Goal: Task Accomplishment & Management: Use online tool/utility

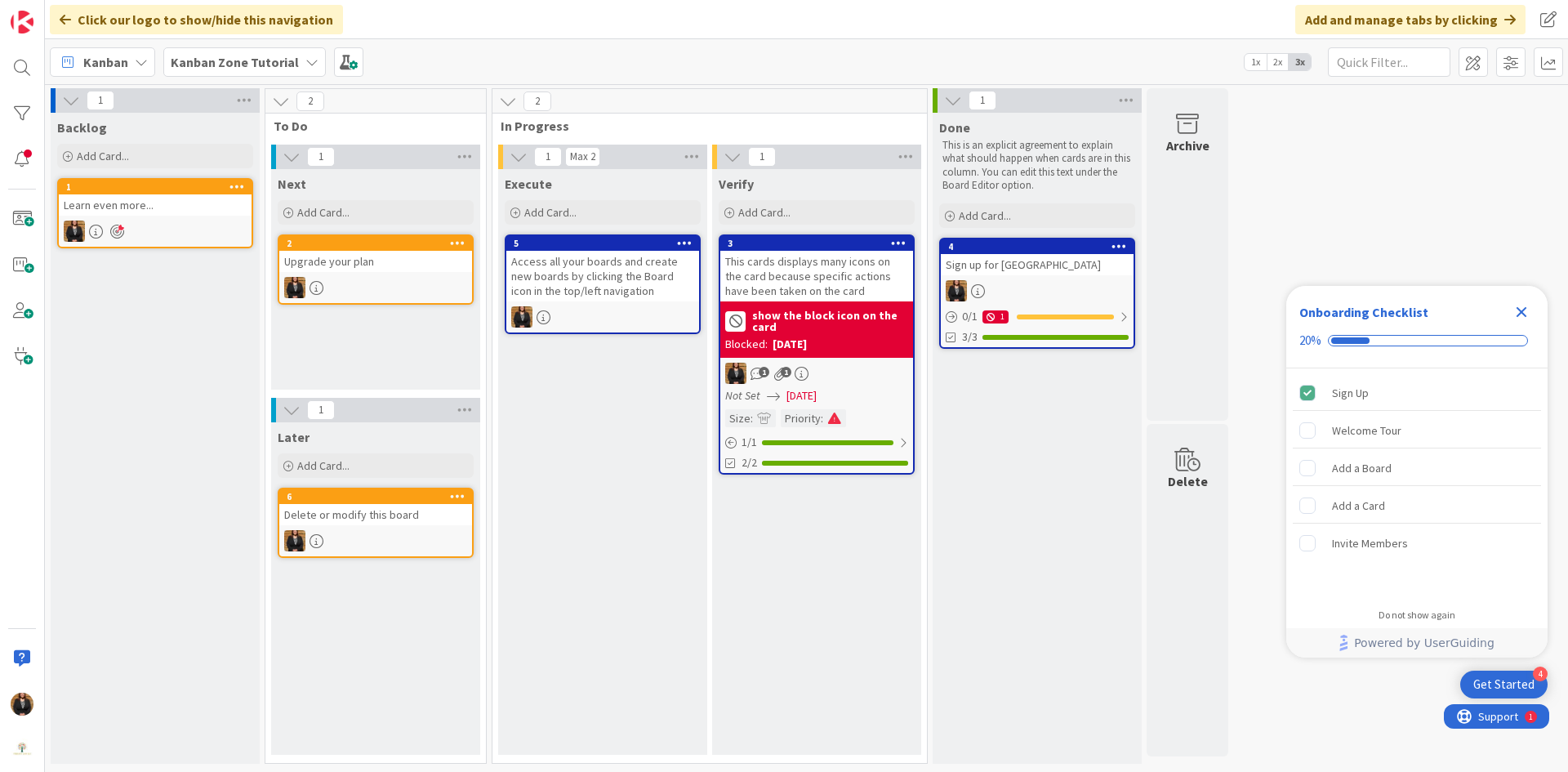
click at [275, 60] on b "Kanban Zone Tutorial" at bounding box center [235, 62] width 128 height 16
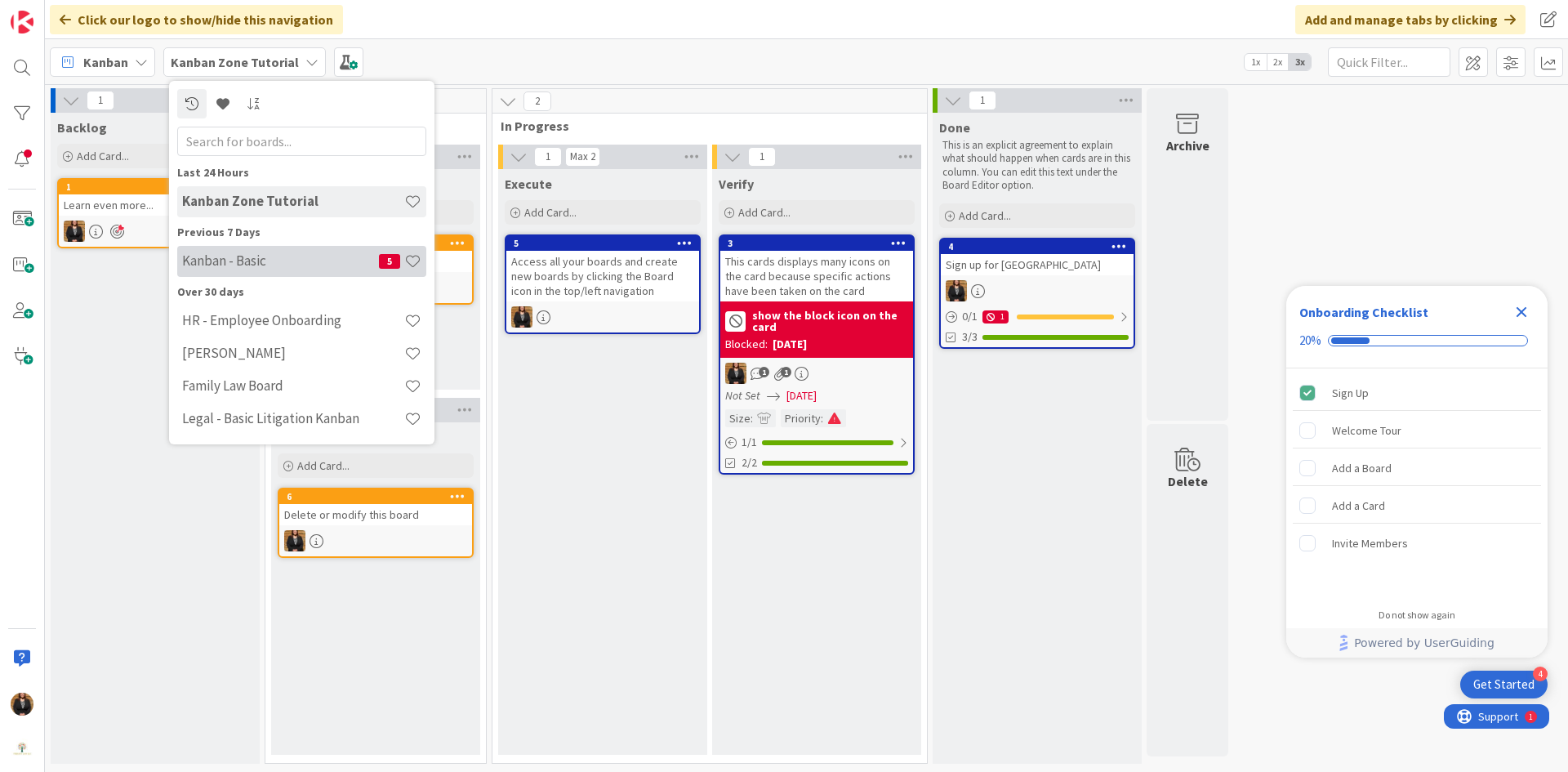
click at [265, 257] on h4 "Kanban - Basic" at bounding box center [280, 261] width 197 height 16
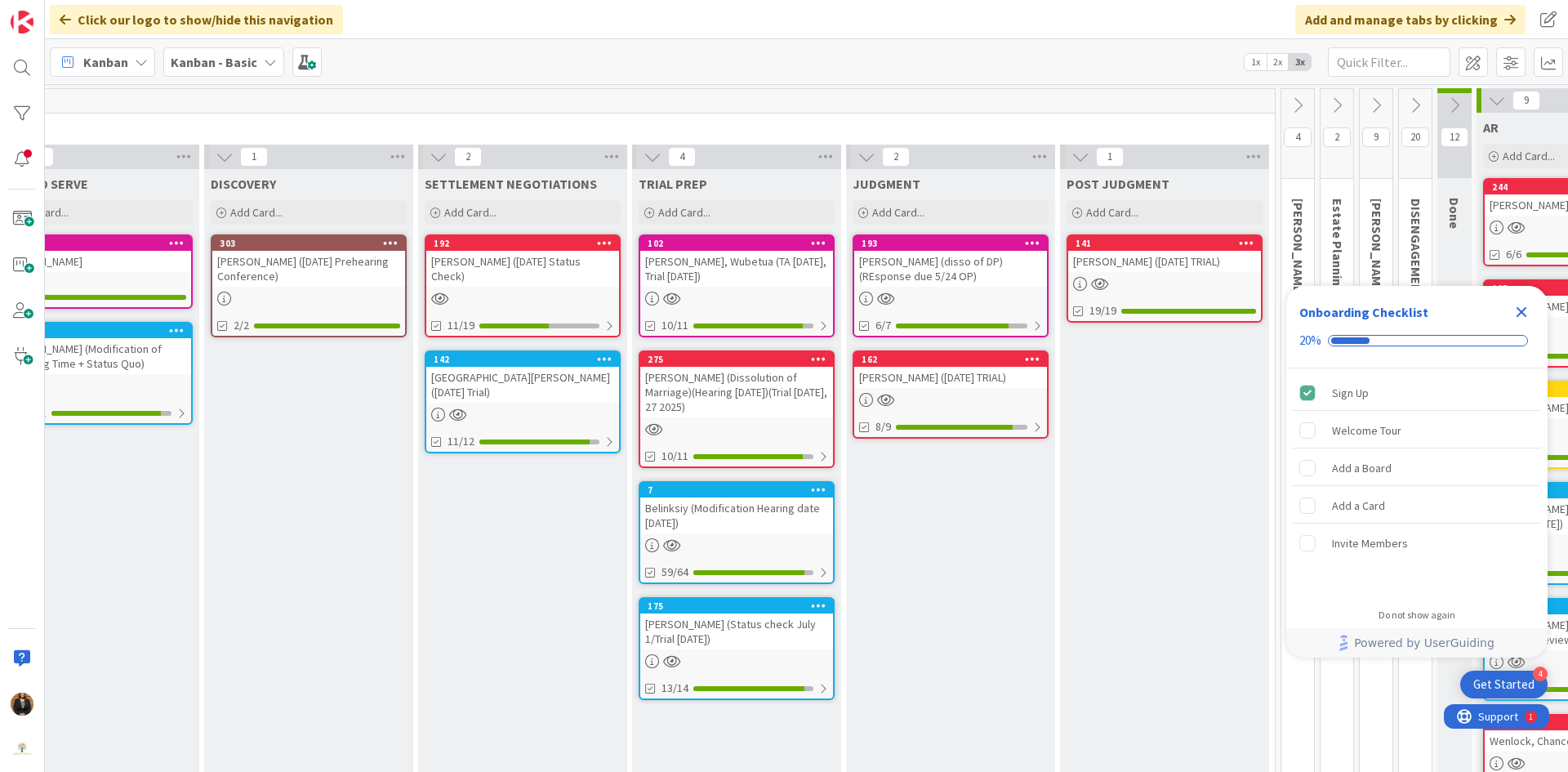
scroll to position [0, 1198]
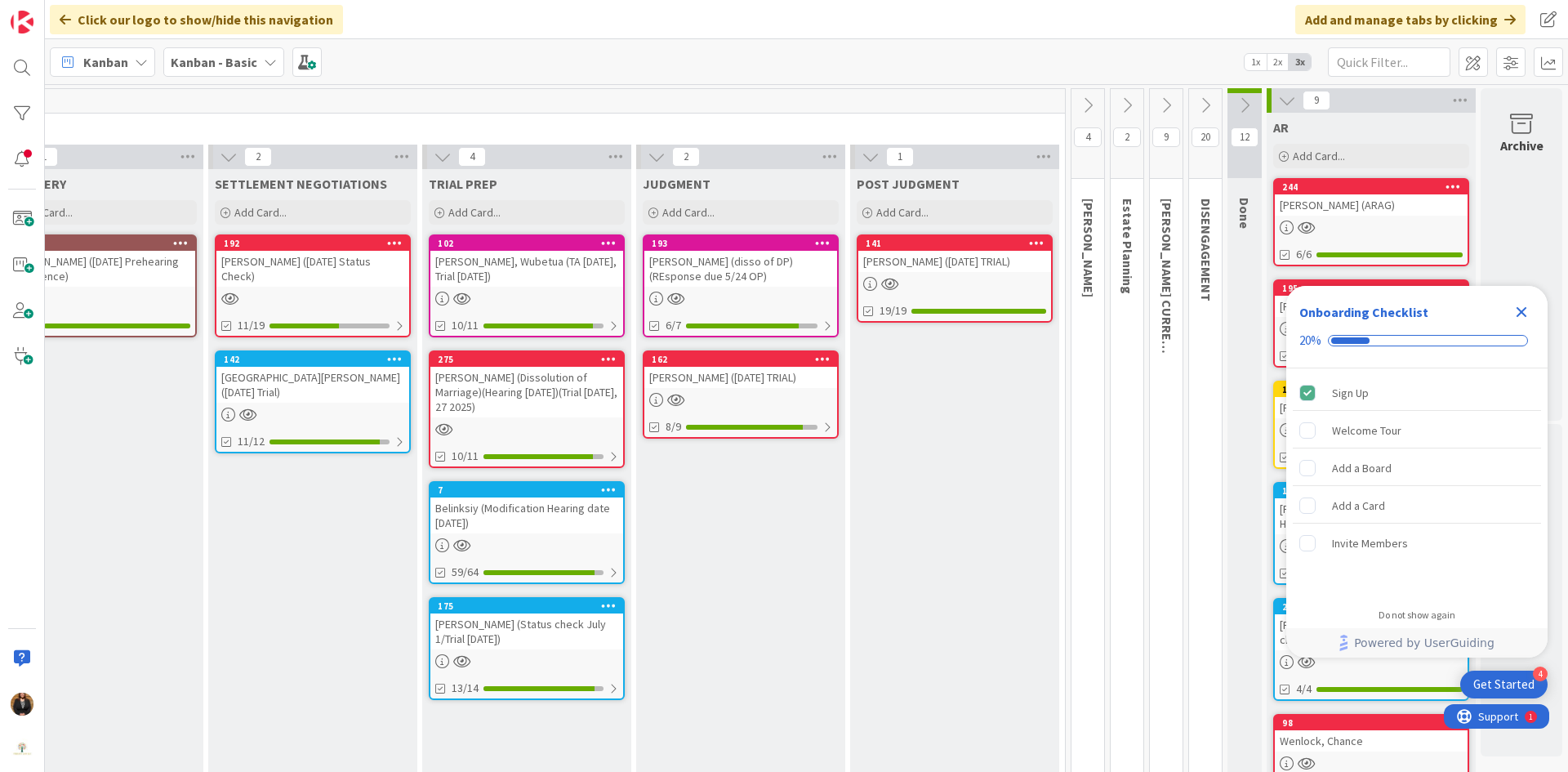
click at [1197, 102] on icon at bounding box center [1206, 106] width 18 height 18
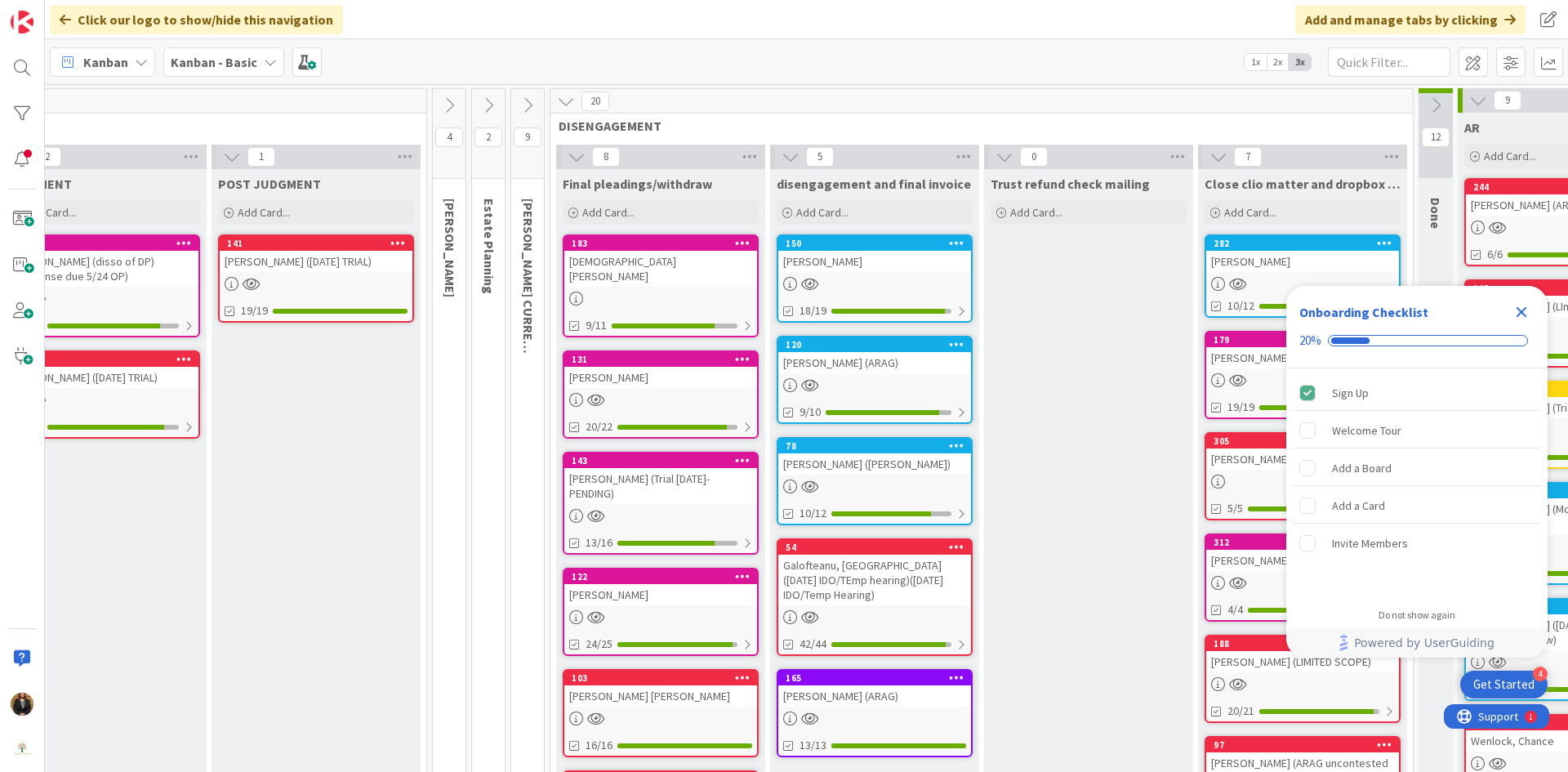
scroll to position [0, 2028]
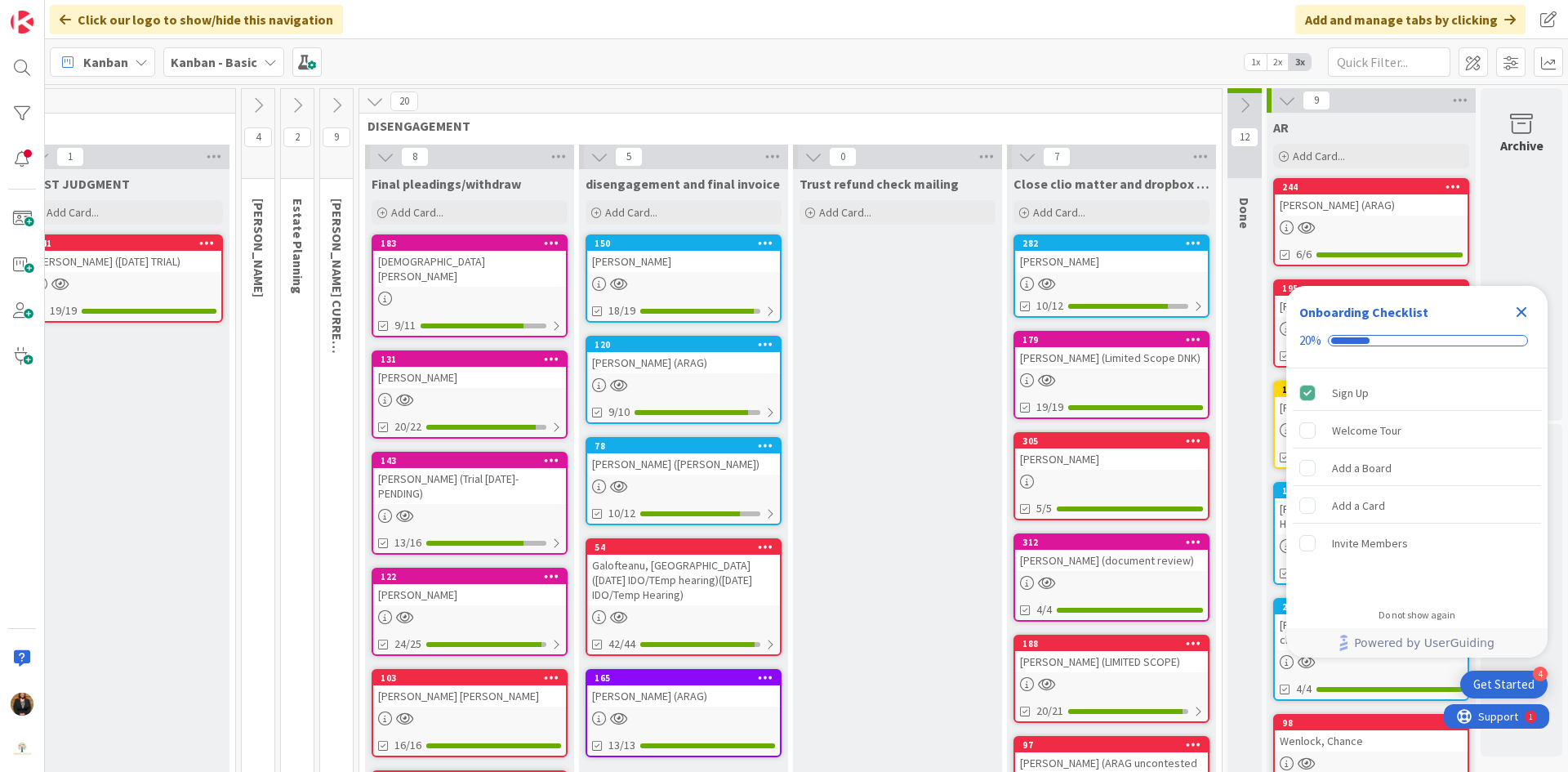
click at [1047, 256] on div "[PERSON_NAME]" at bounding box center [1111, 261] width 193 height 21
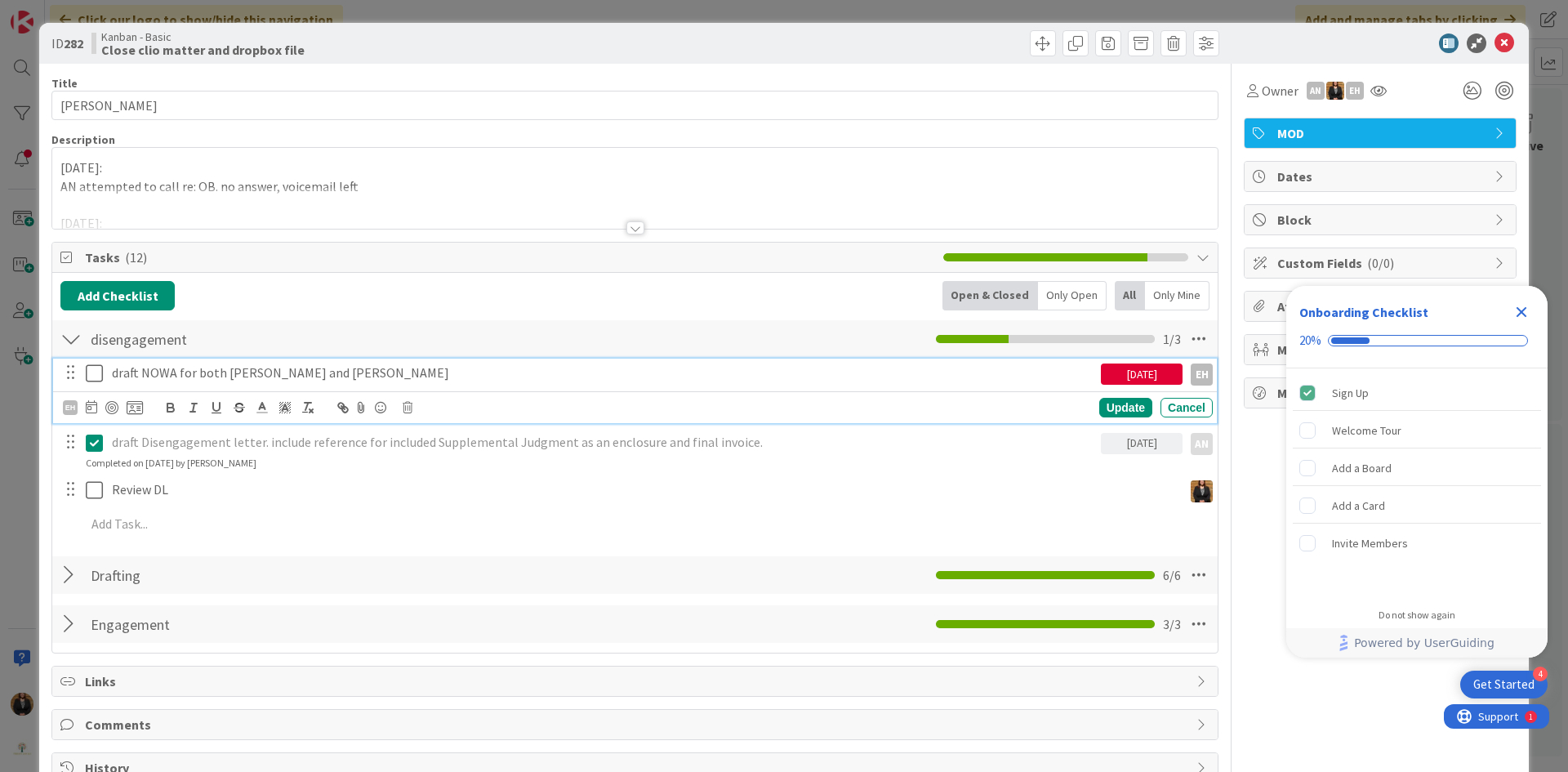
click at [102, 374] on icon at bounding box center [94, 374] width 17 height 20
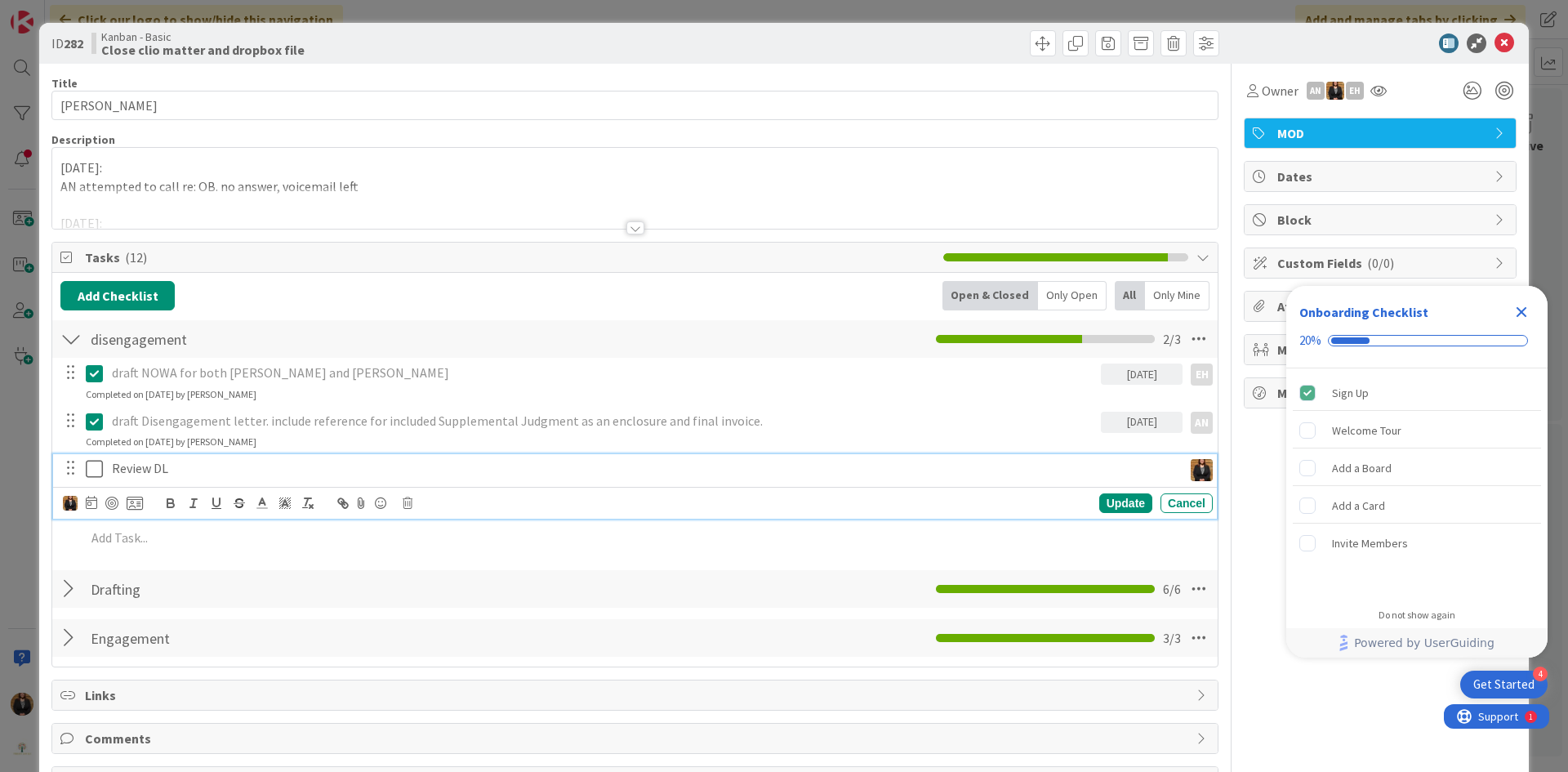
click at [95, 469] on icon at bounding box center [94, 469] width 17 height 20
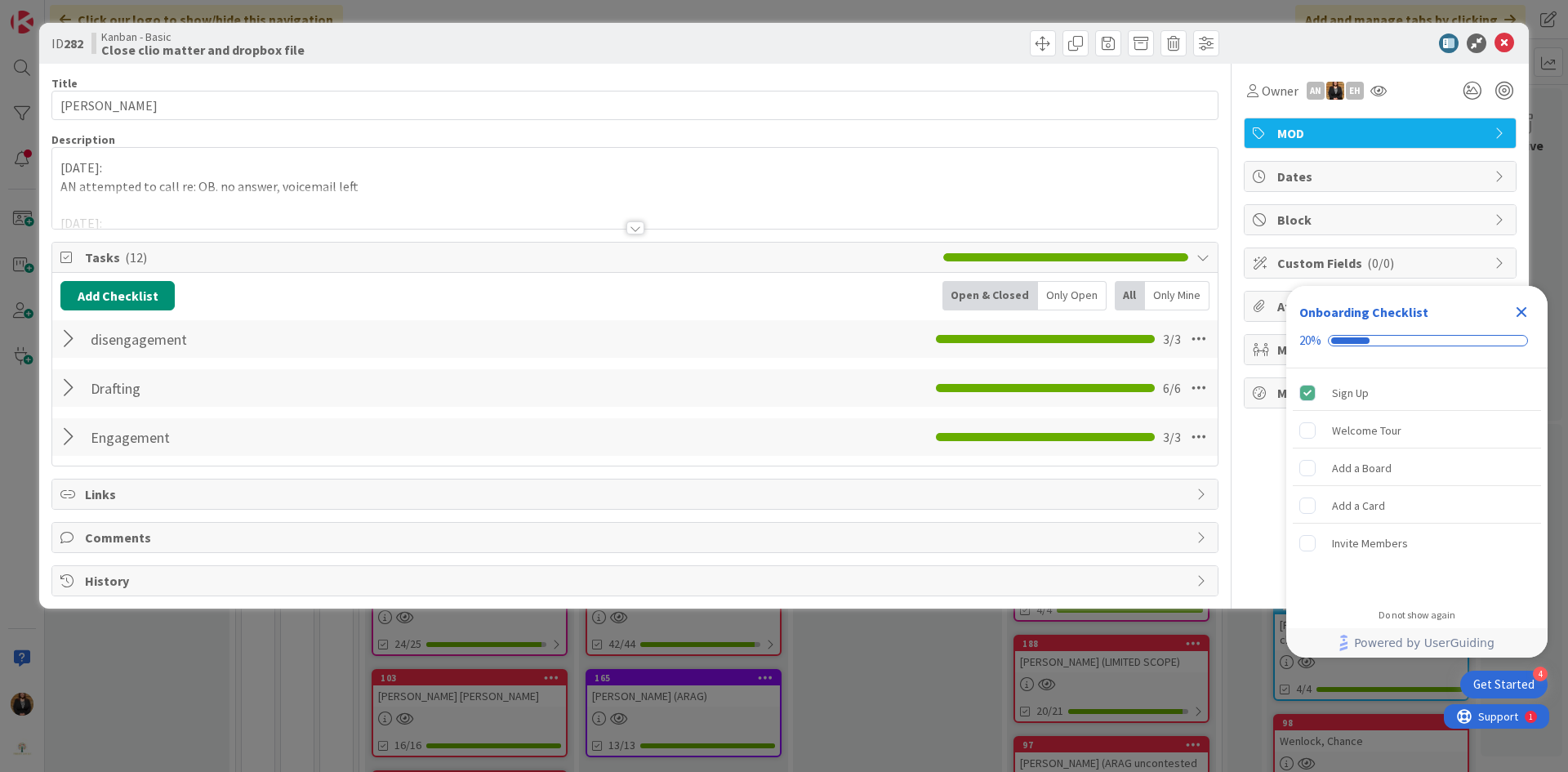
click at [58, 169] on div "[DATE]: AN attempted to call re: OB. no answer, voicemail left [DATE]: Received…" at bounding box center [635, 187] width 1165 height 81
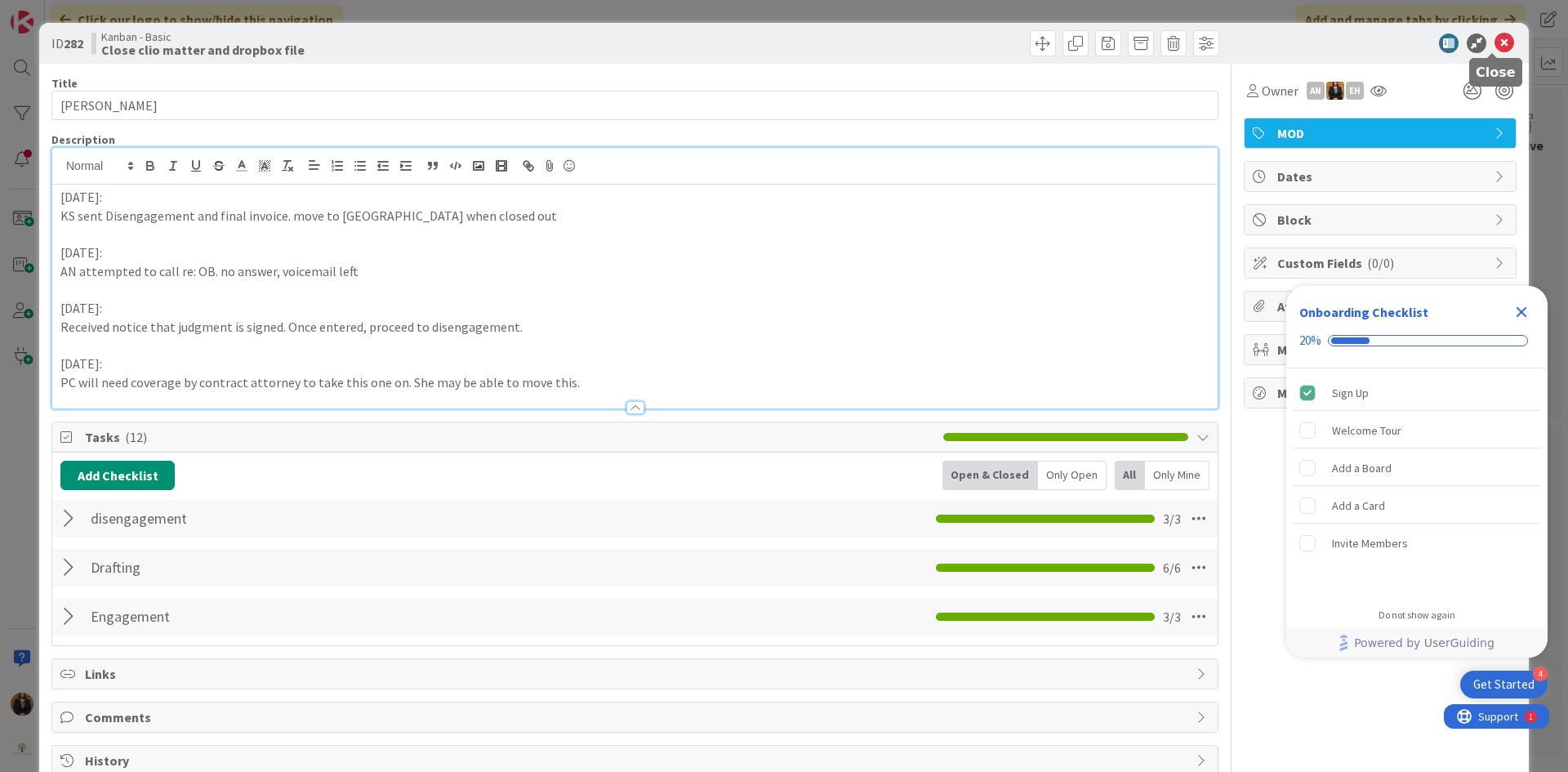
click at [1498, 44] on icon at bounding box center [1505, 43] width 20 height 20
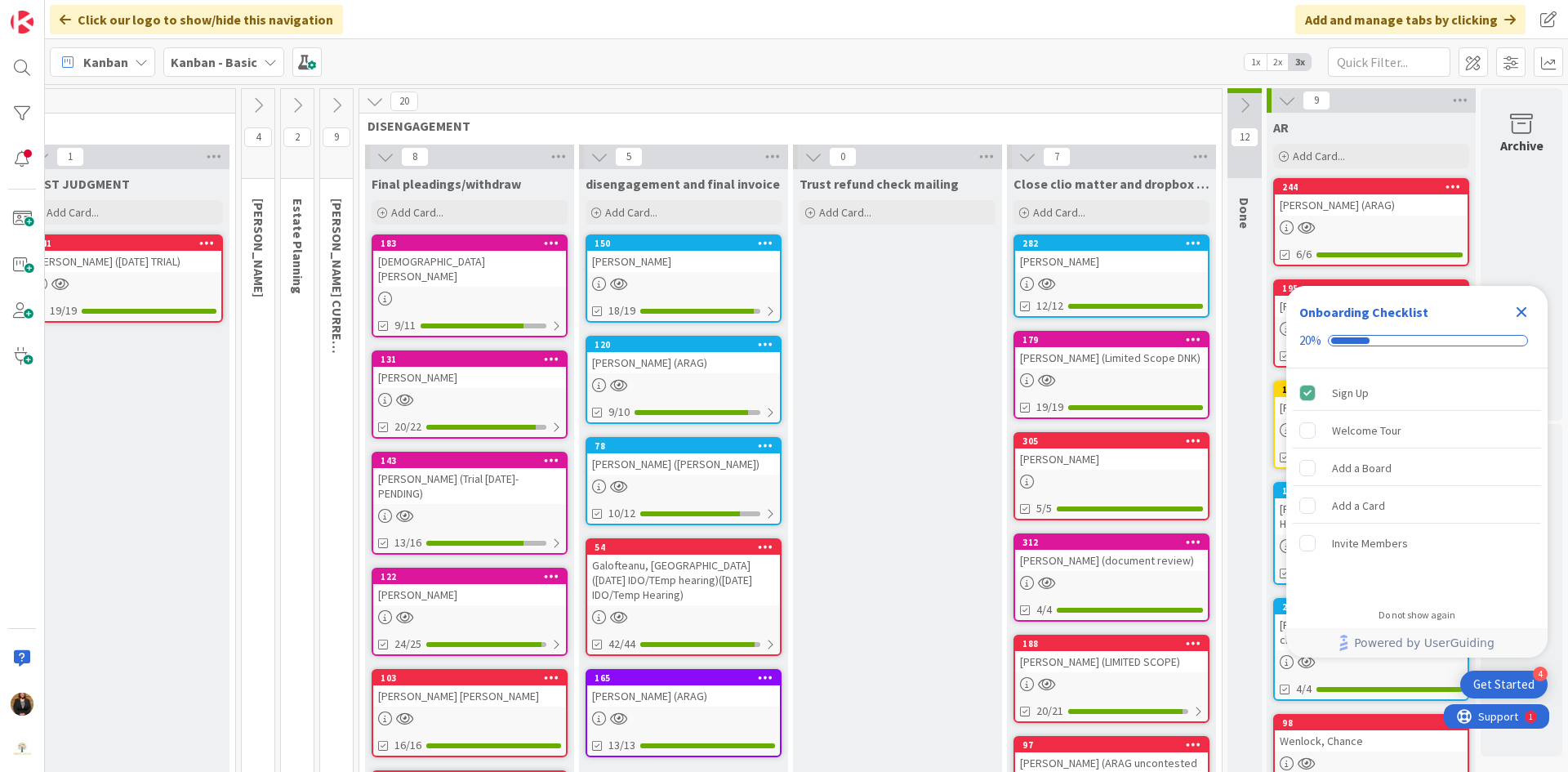
click at [1049, 358] on div "[PERSON_NAME] (Limited Scope DNK)" at bounding box center [1111, 357] width 193 height 21
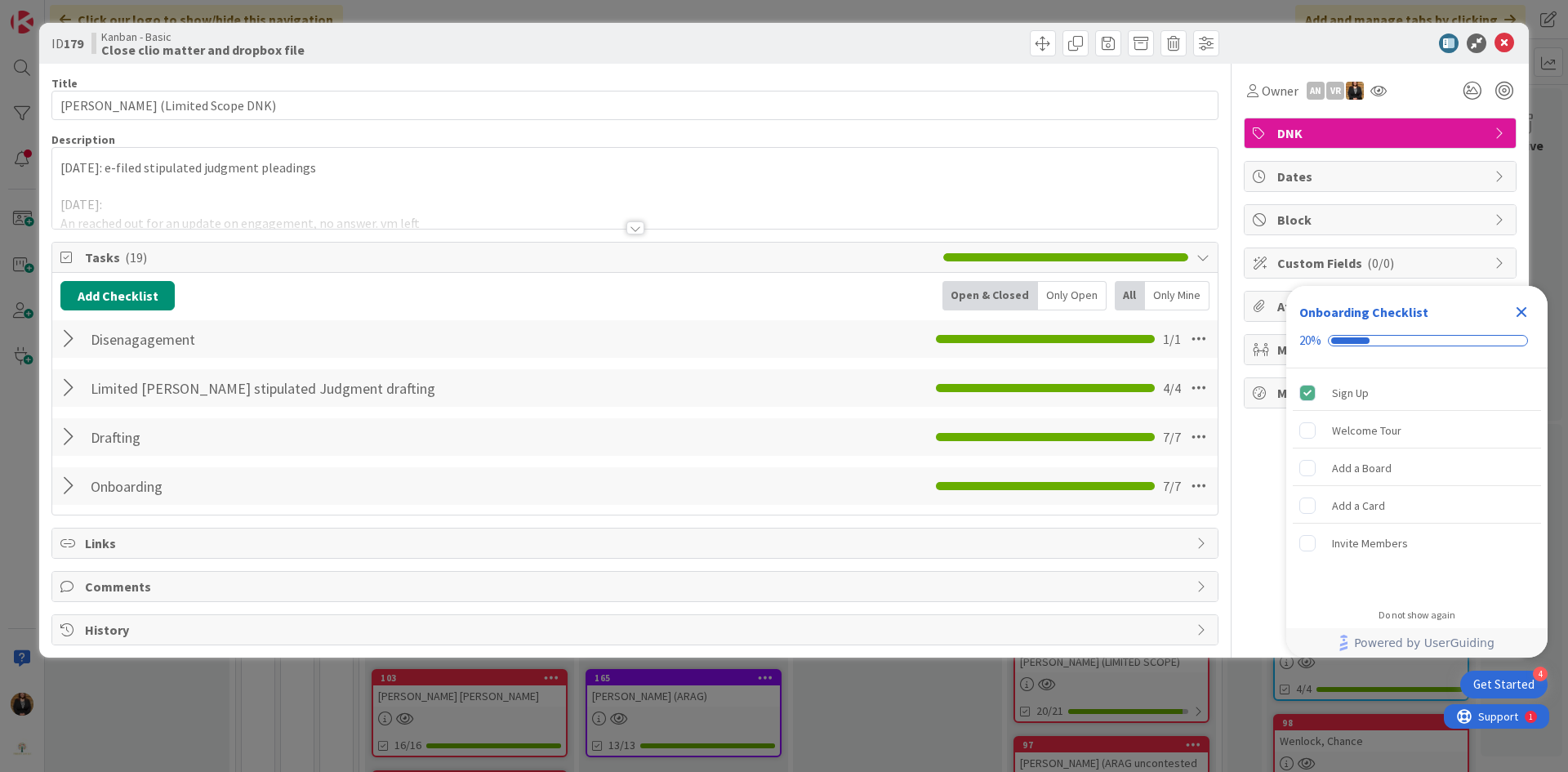
click at [71, 338] on div at bounding box center [71, 338] width 21 height 30
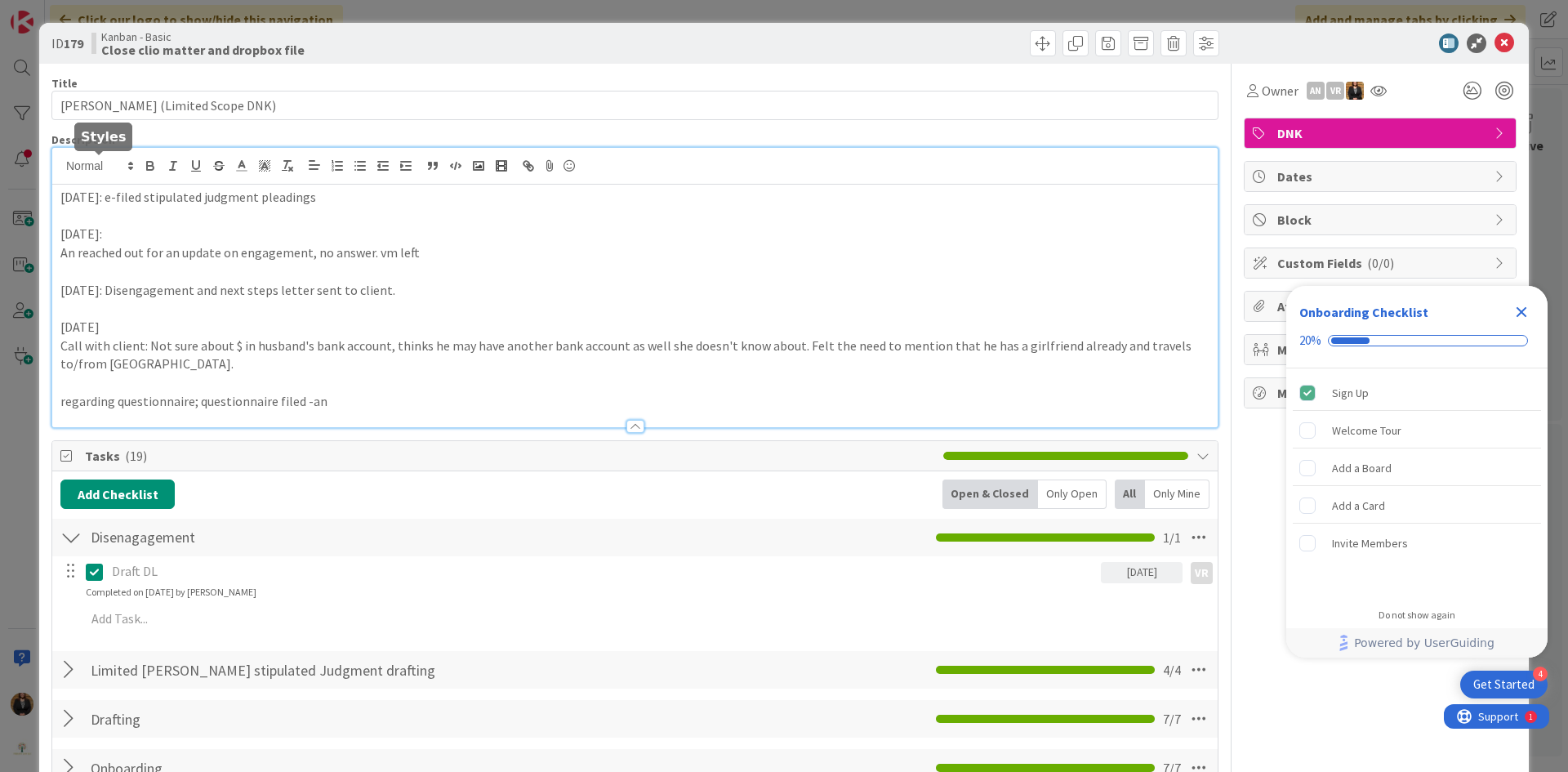
click at [59, 168] on div "[DATE]: e-filed stipulated judgment pleadings [DATE]: An reached out for an upd…" at bounding box center [635, 287] width 1165 height 280
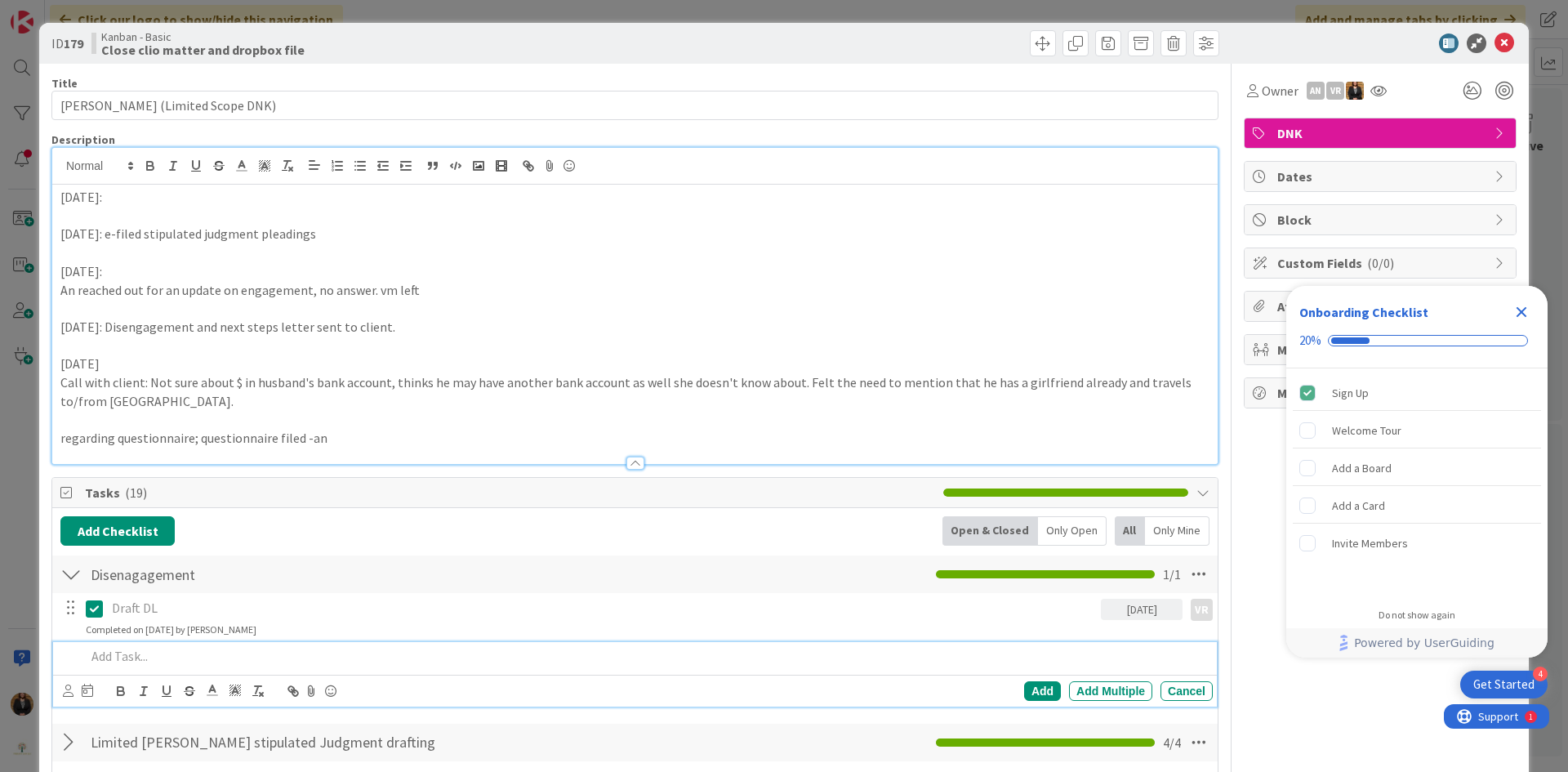
click at [119, 653] on p at bounding box center [646, 656] width 1121 height 19
click at [65, 694] on icon at bounding box center [69, 691] width 11 height 13
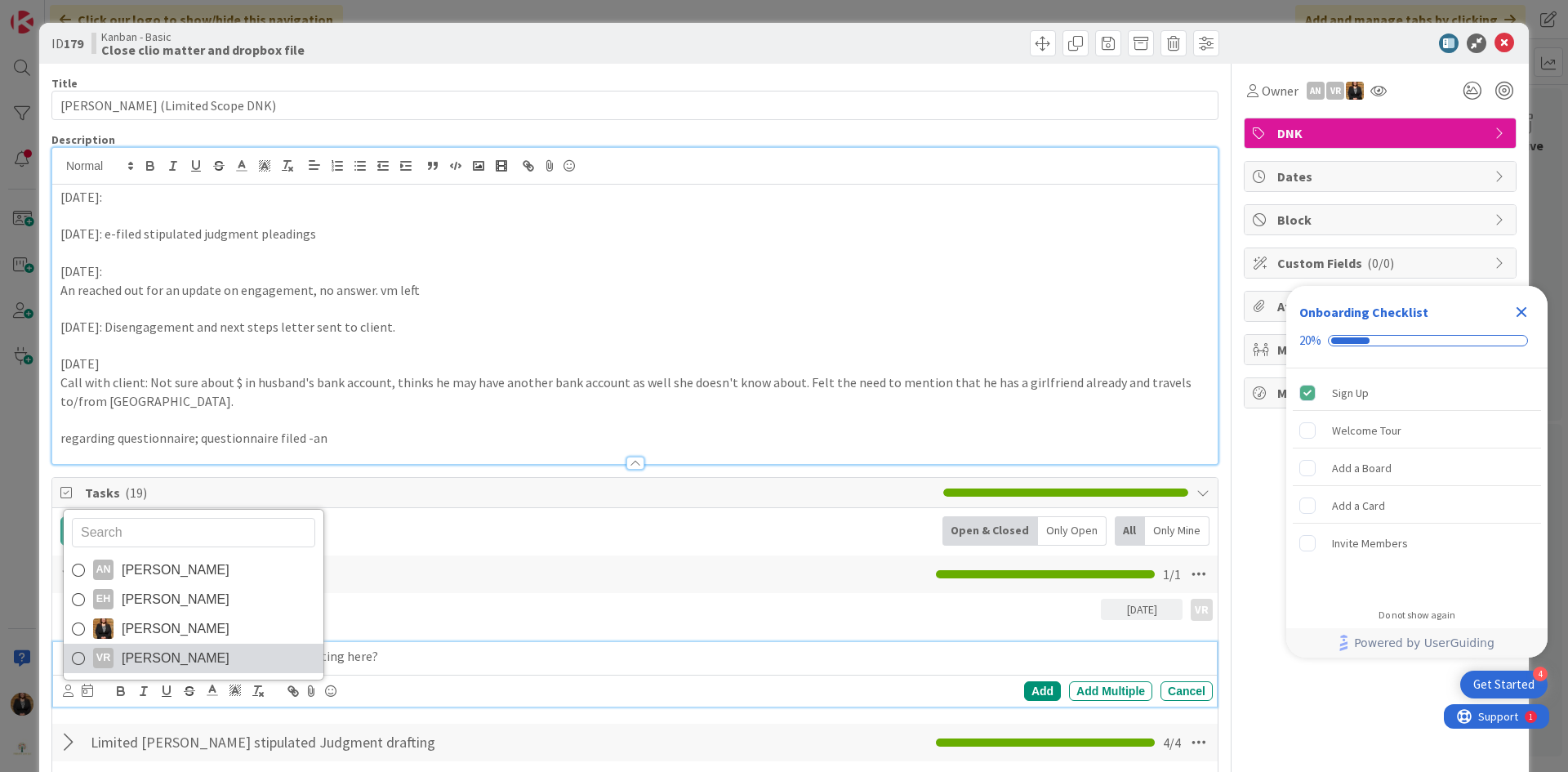
click at [187, 648] on span "[PERSON_NAME]" at bounding box center [176, 658] width 108 height 24
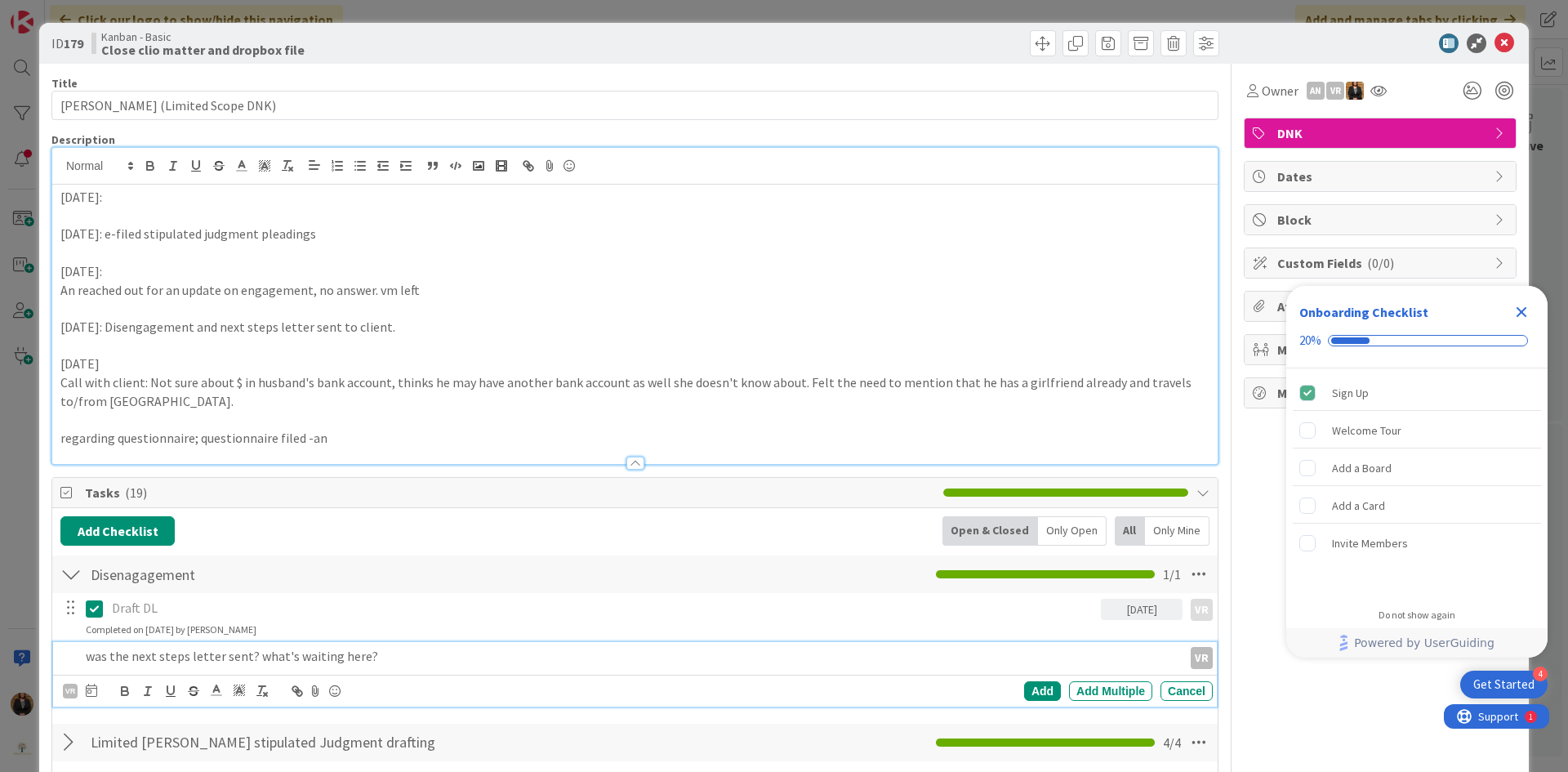
click at [83, 691] on div "VR AN [PERSON_NAME] EH [PERSON_NAME] [PERSON_NAME] VR [PERSON_NAME]" at bounding box center [81, 691] width 34 height 20
click at [90, 695] on icon at bounding box center [91, 691] width 12 height 13
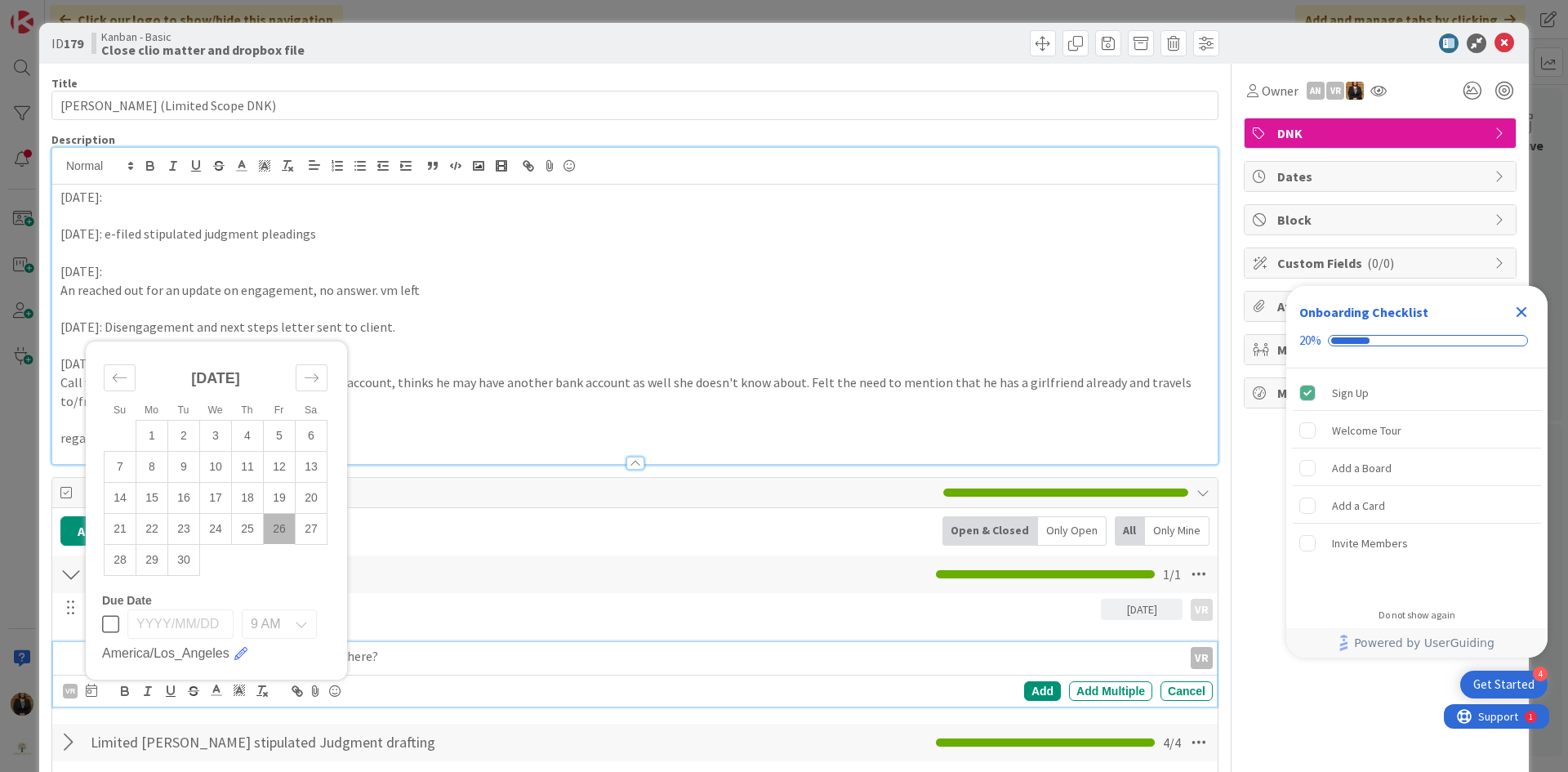
click at [289, 526] on td "26" at bounding box center [280, 529] width 32 height 31
type input "[DATE]"
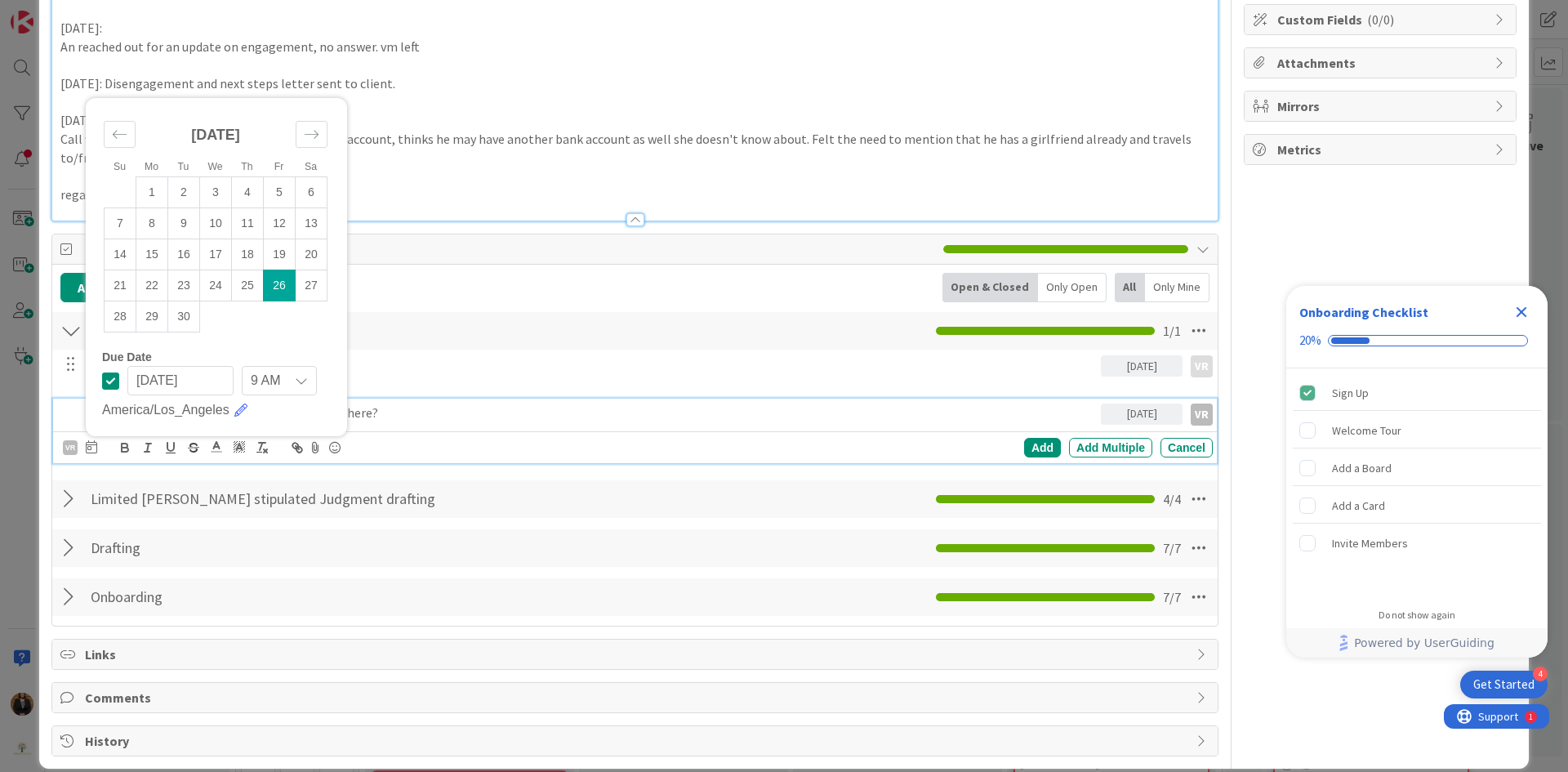
scroll to position [245, 0]
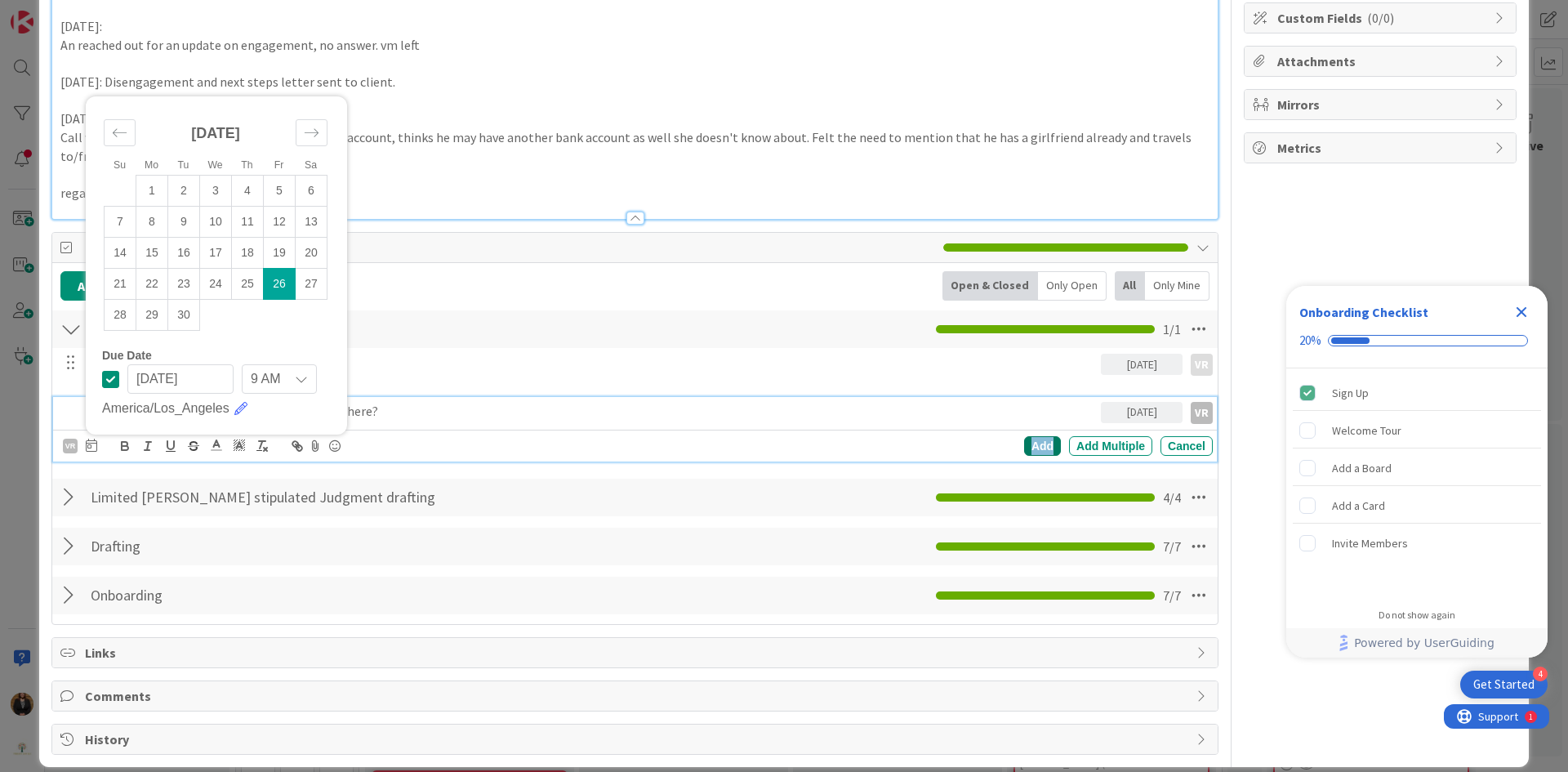
click at [1026, 441] on div "Add" at bounding box center [1042, 446] width 37 height 20
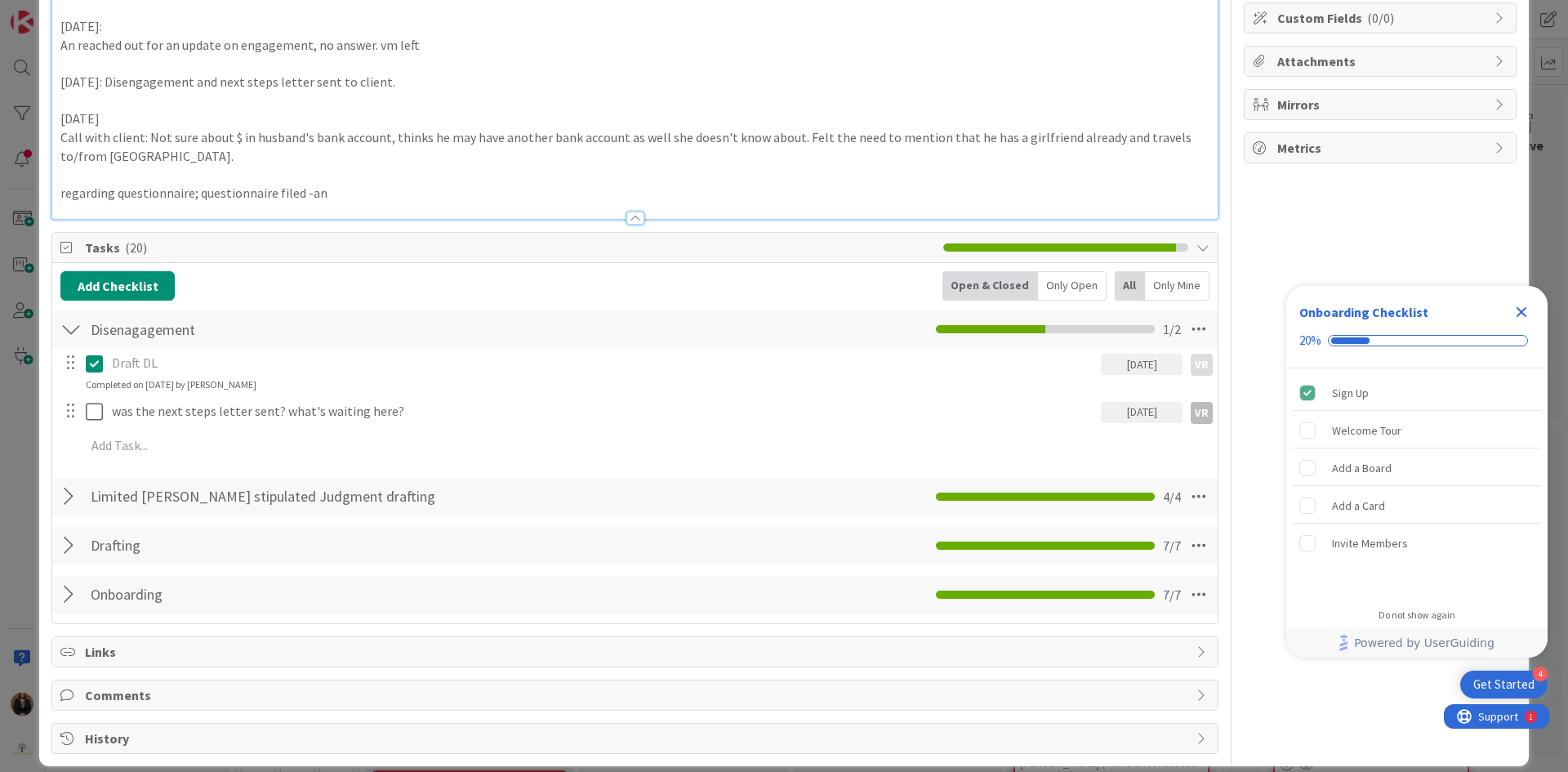
scroll to position [0, 0]
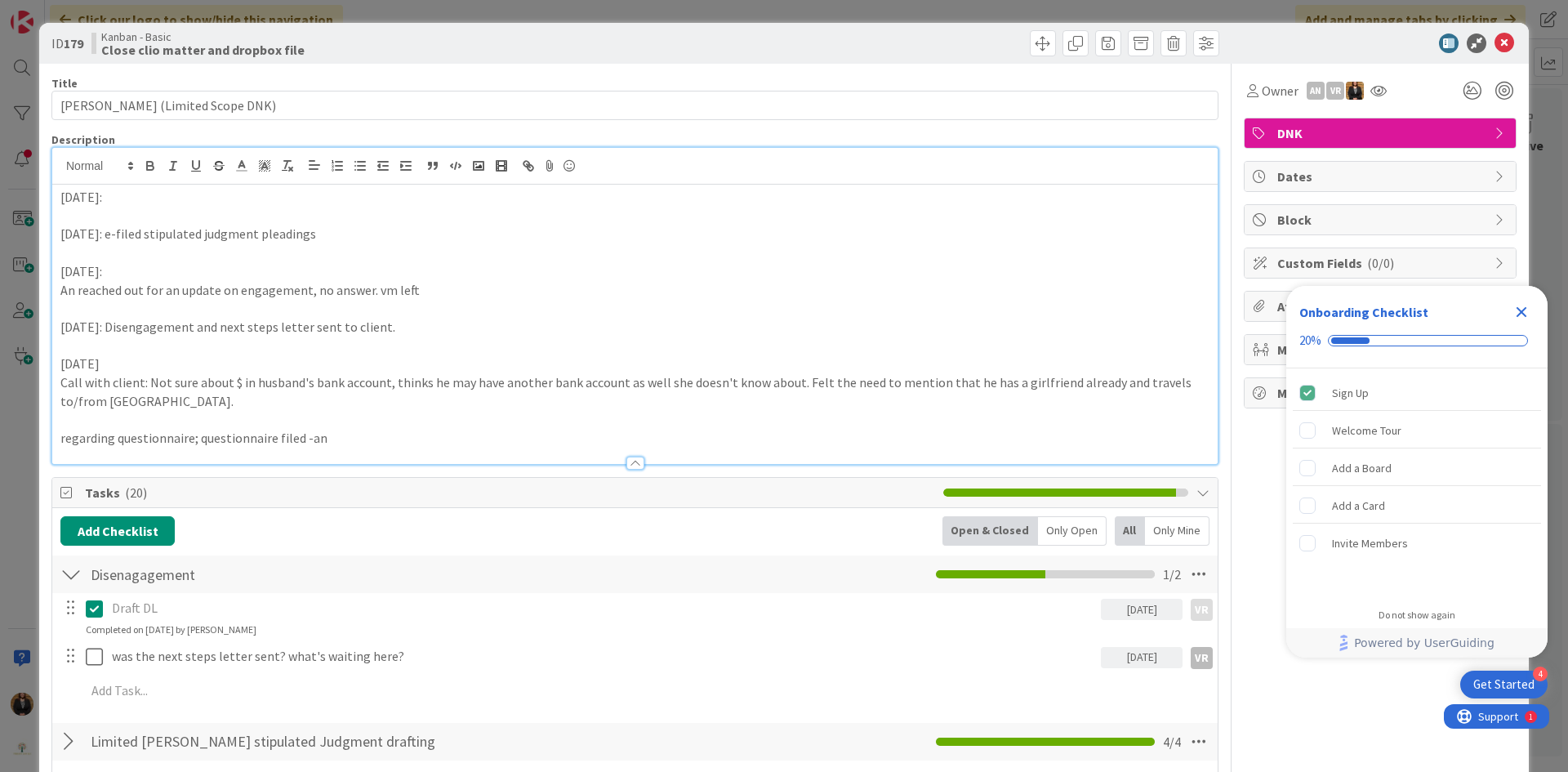
click at [1525, 309] on icon "Close Checklist" at bounding box center [1522, 312] width 11 height 11
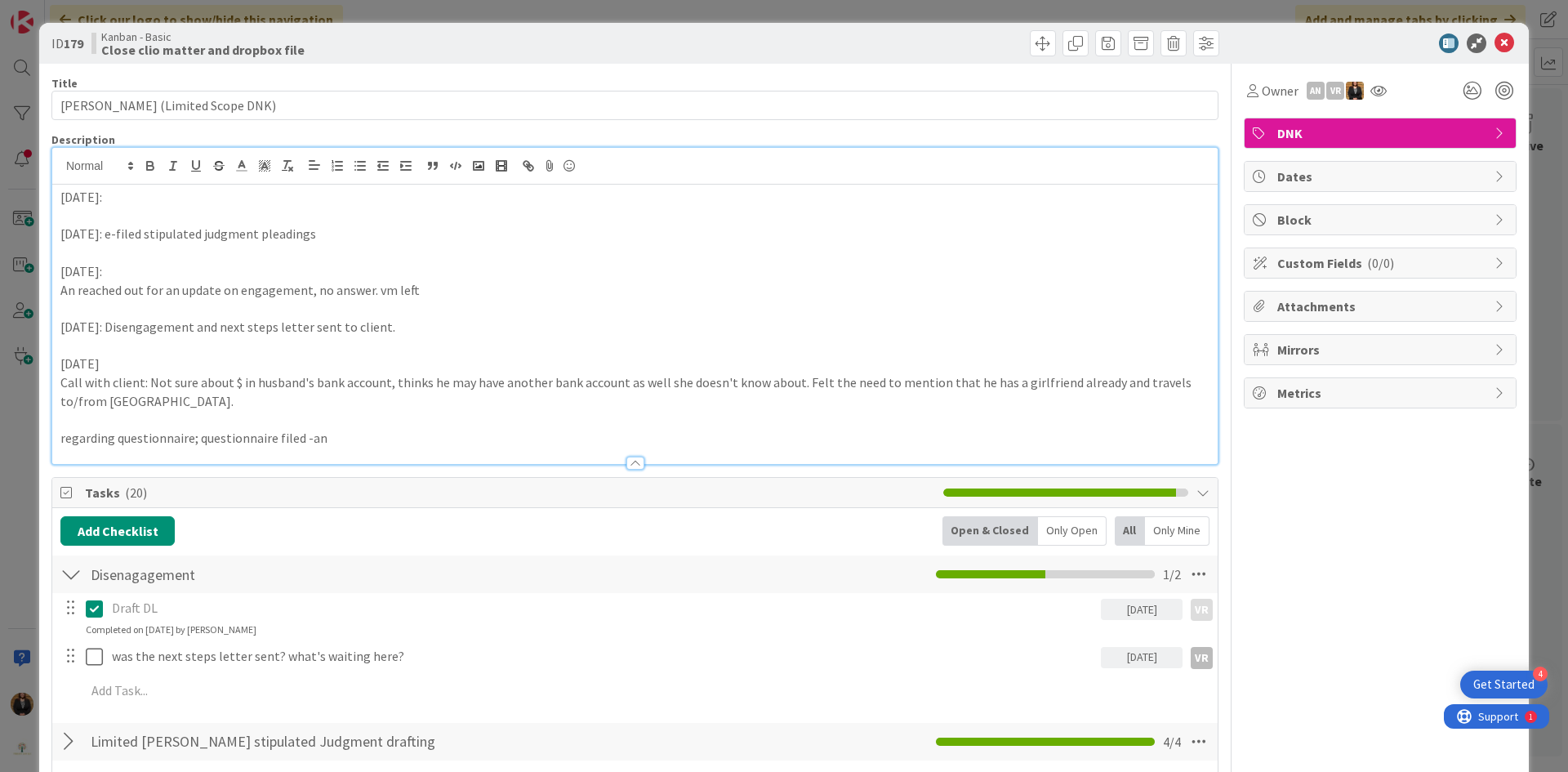
click at [1495, 43] on icon at bounding box center [1505, 43] width 20 height 20
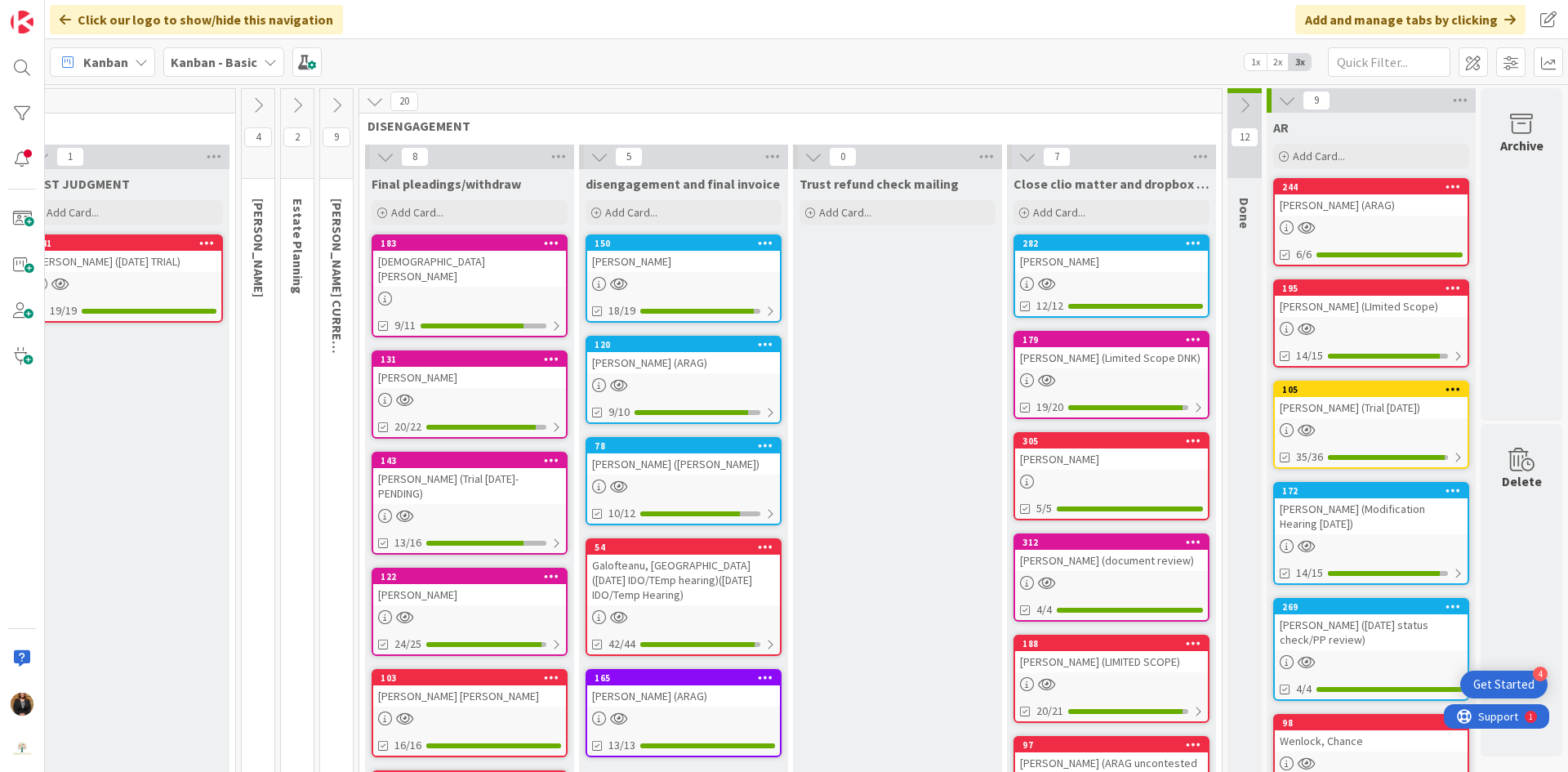
click at [1072, 456] on div "[PERSON_NAME]" at bounding box center [1111, 459] width 193 height 21
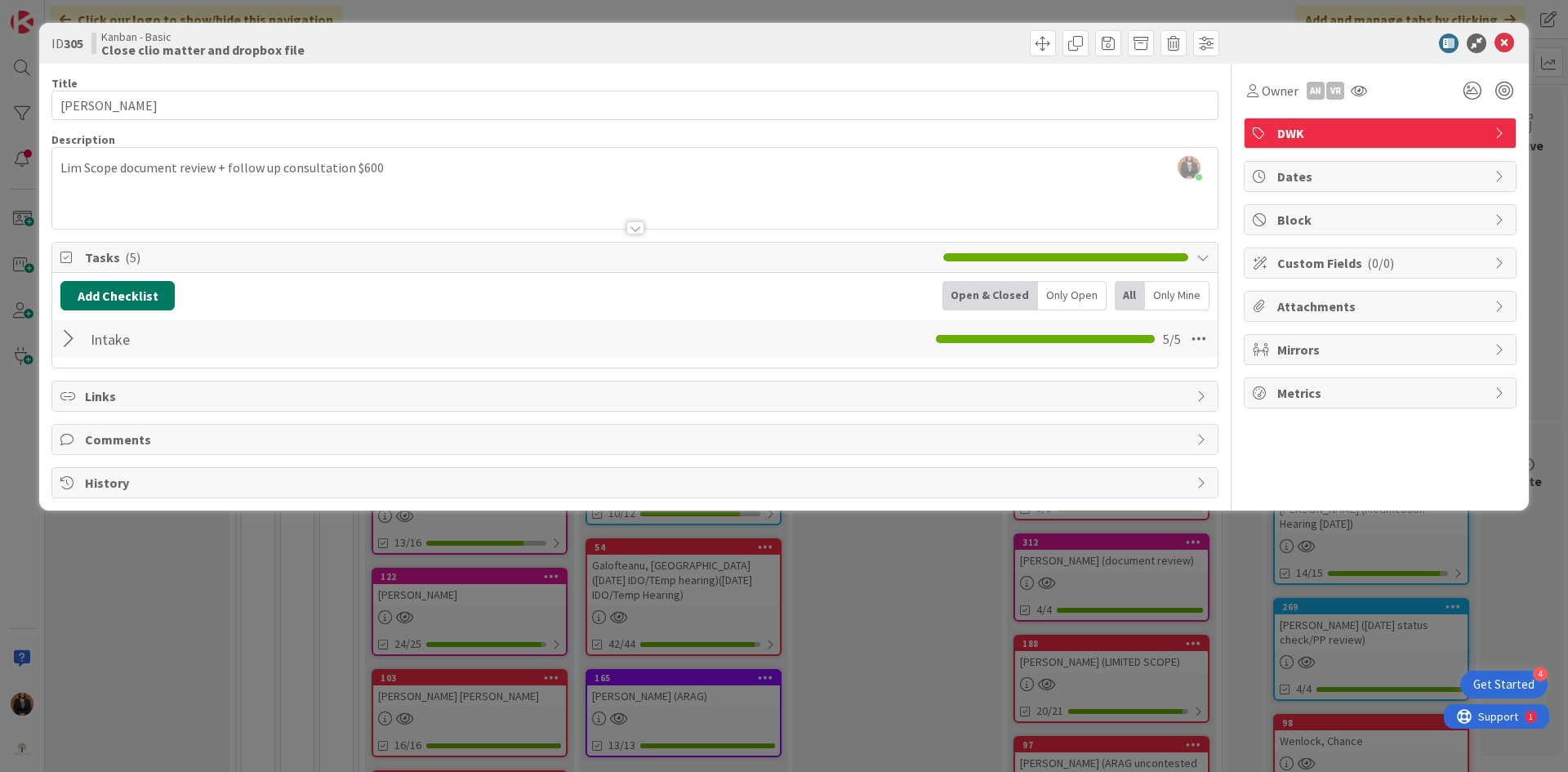
click at [129, 300] on button "Add Checklist" at bounding box center [118, 296] width 114 height 30
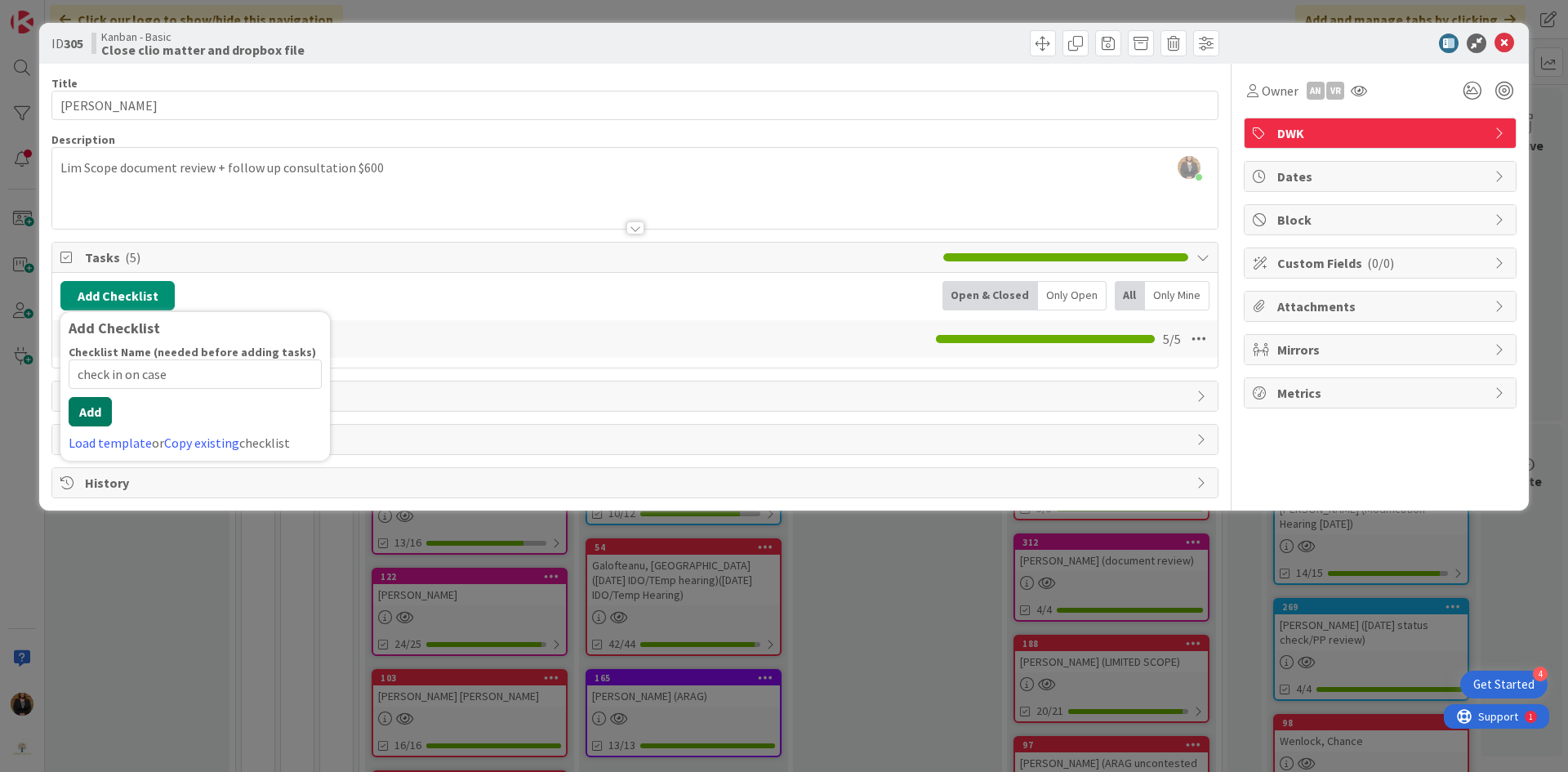
type input "check in on case"
click at [101, 428] on div "Checklist Name (needed before adding tasks) 16 / 64 check in on case Add Load t…" at bounding box center [195, 398] width 253 height 108
click at [82, 415] on button "Add" at bounding box center [90, 412] width 43 height 30
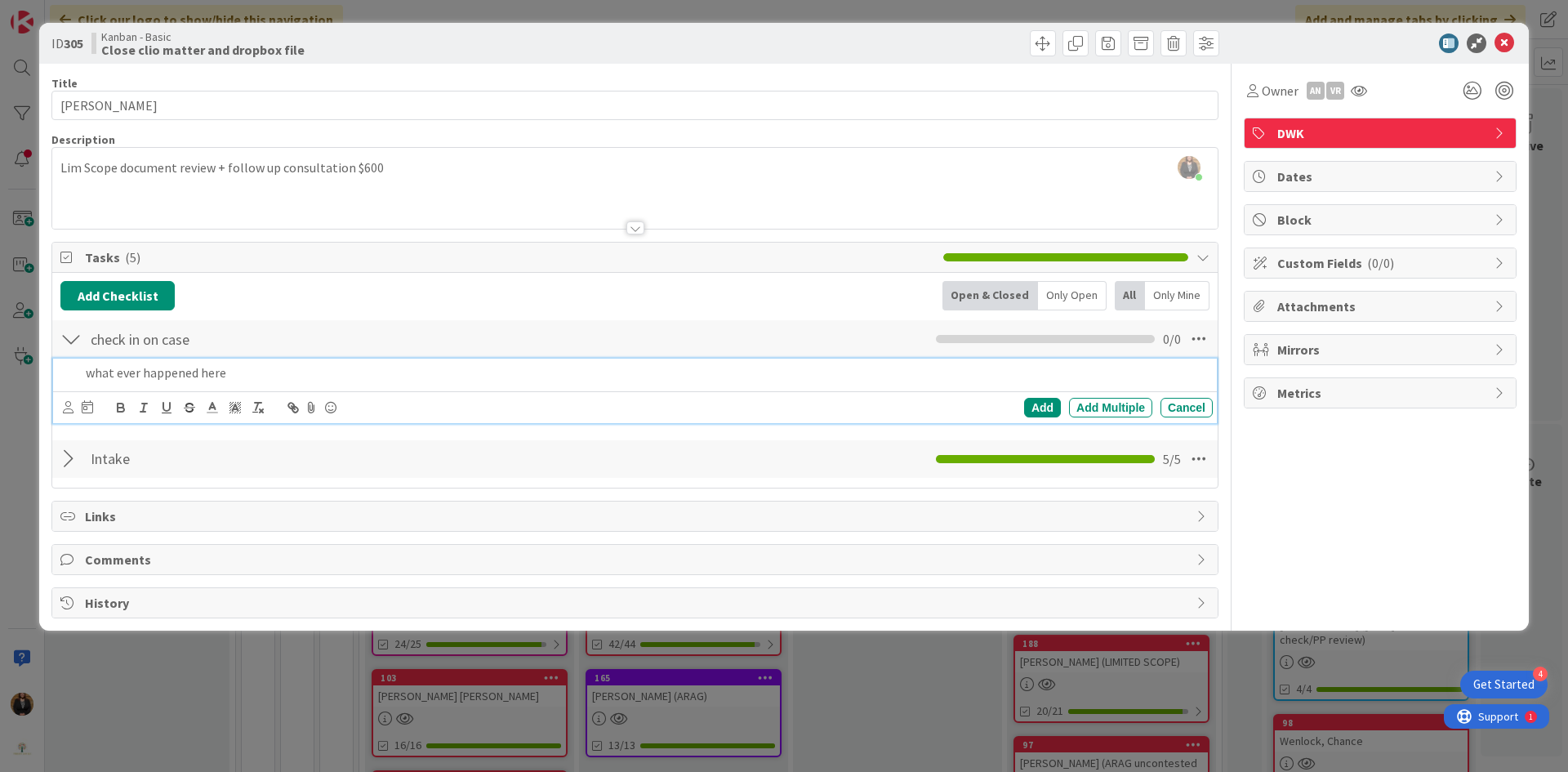
click at [74, 402] on div at bounding box center [78, 408] width 30 height 20
click at [69, 407] on icon at bounding box center [69, 407] width 11 height 13
click at [171, 577] on span "[PERSON_NAME]" at bounding box center [176, 567] width 108 height 24
click at [91, 412] on icon at bounding box center [91, 406] width 12 height 13
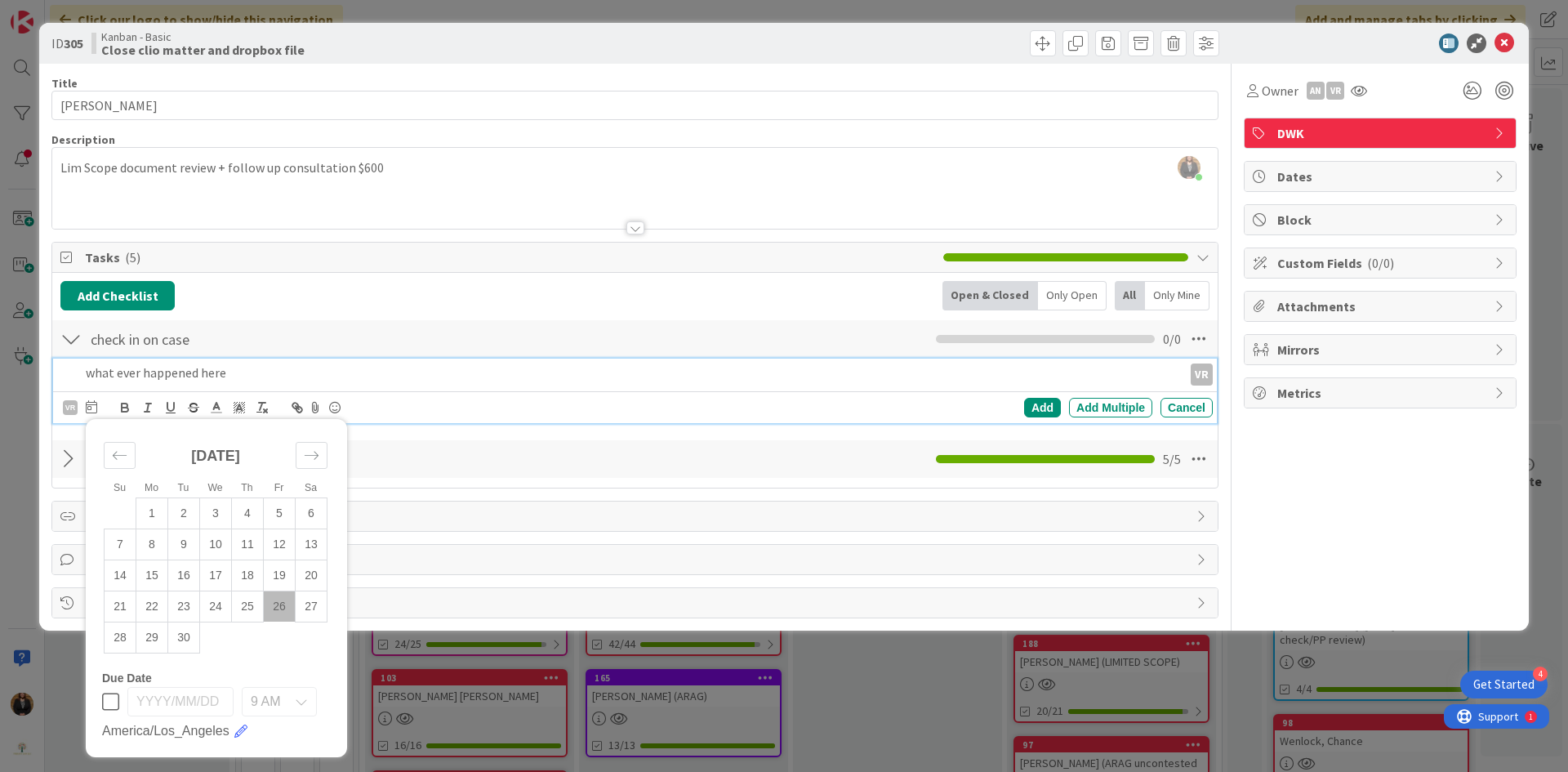
click at [270, 609] on td "26" at bounding box center [280, 606] width 32 height 31
type input "[DATE]"
click at [1050, 410] on div "Add" at bounding box center [1042, 408] width 37 height 20
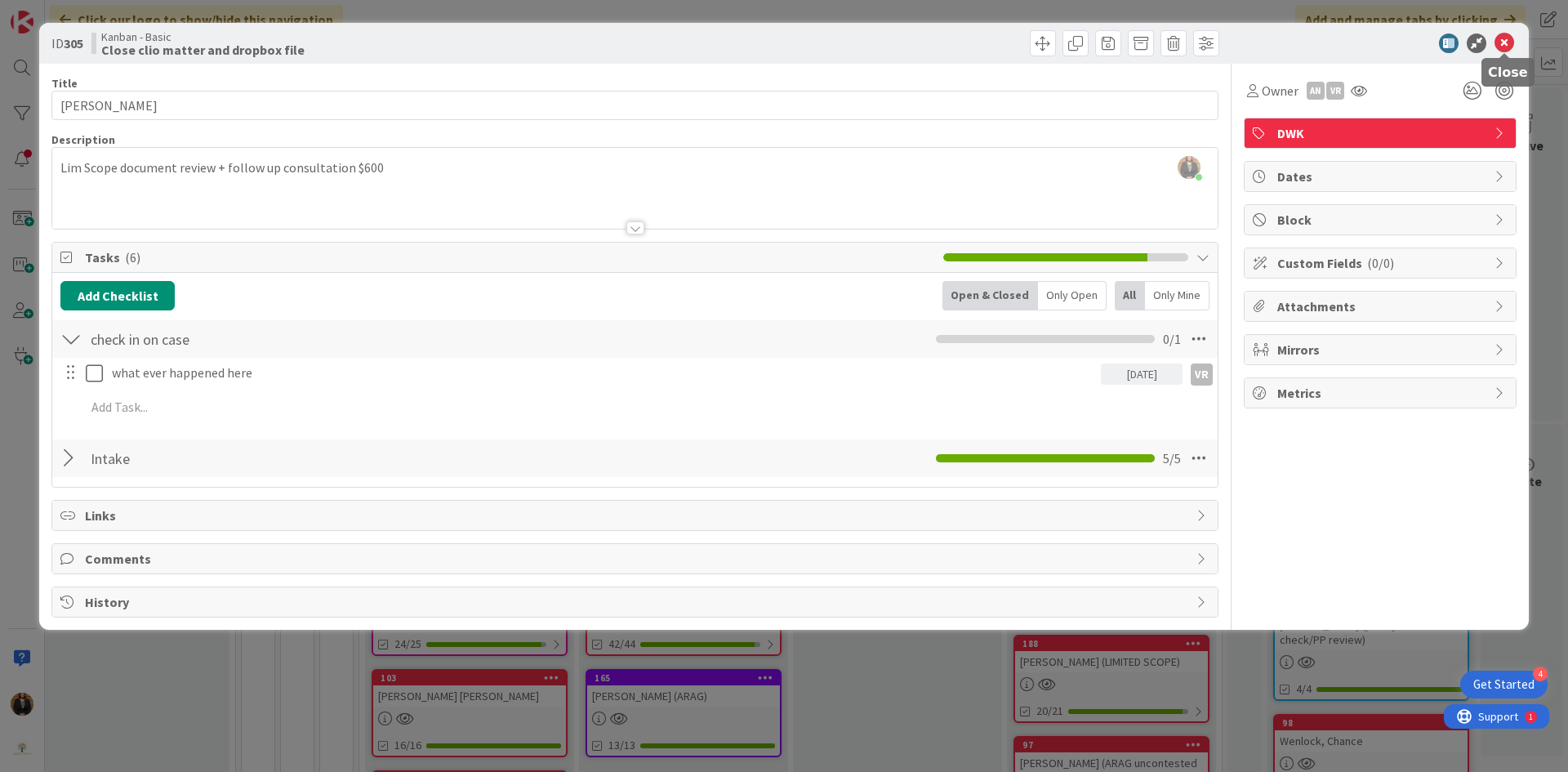
click at [1503, 38] on icon at bounding box center [1505, 43] width 20 height 20
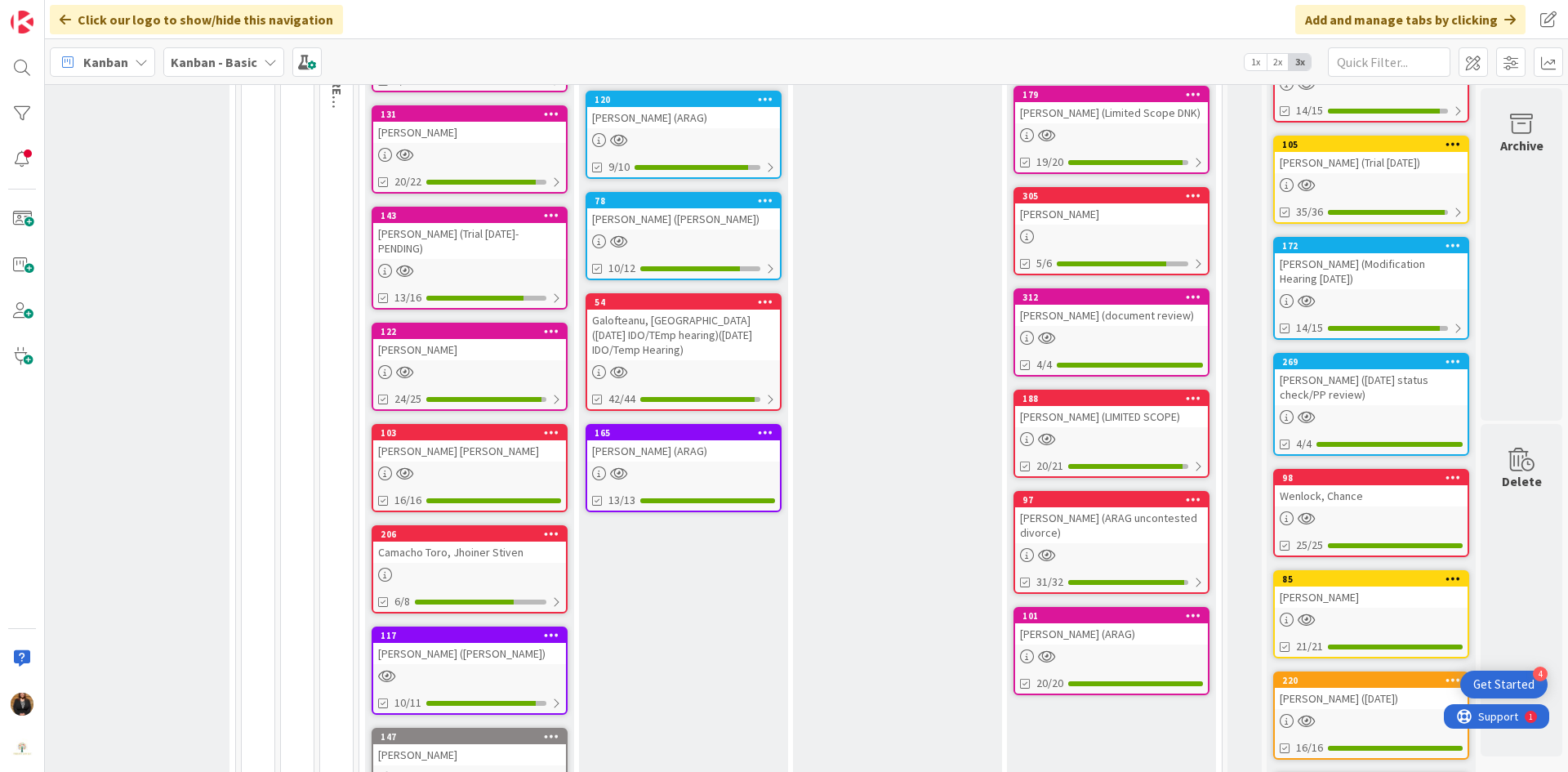
click at [1055, 316] on div "[PERSON_NAME] (document review)" at bounding box center [1111, 315] width 193 height 21
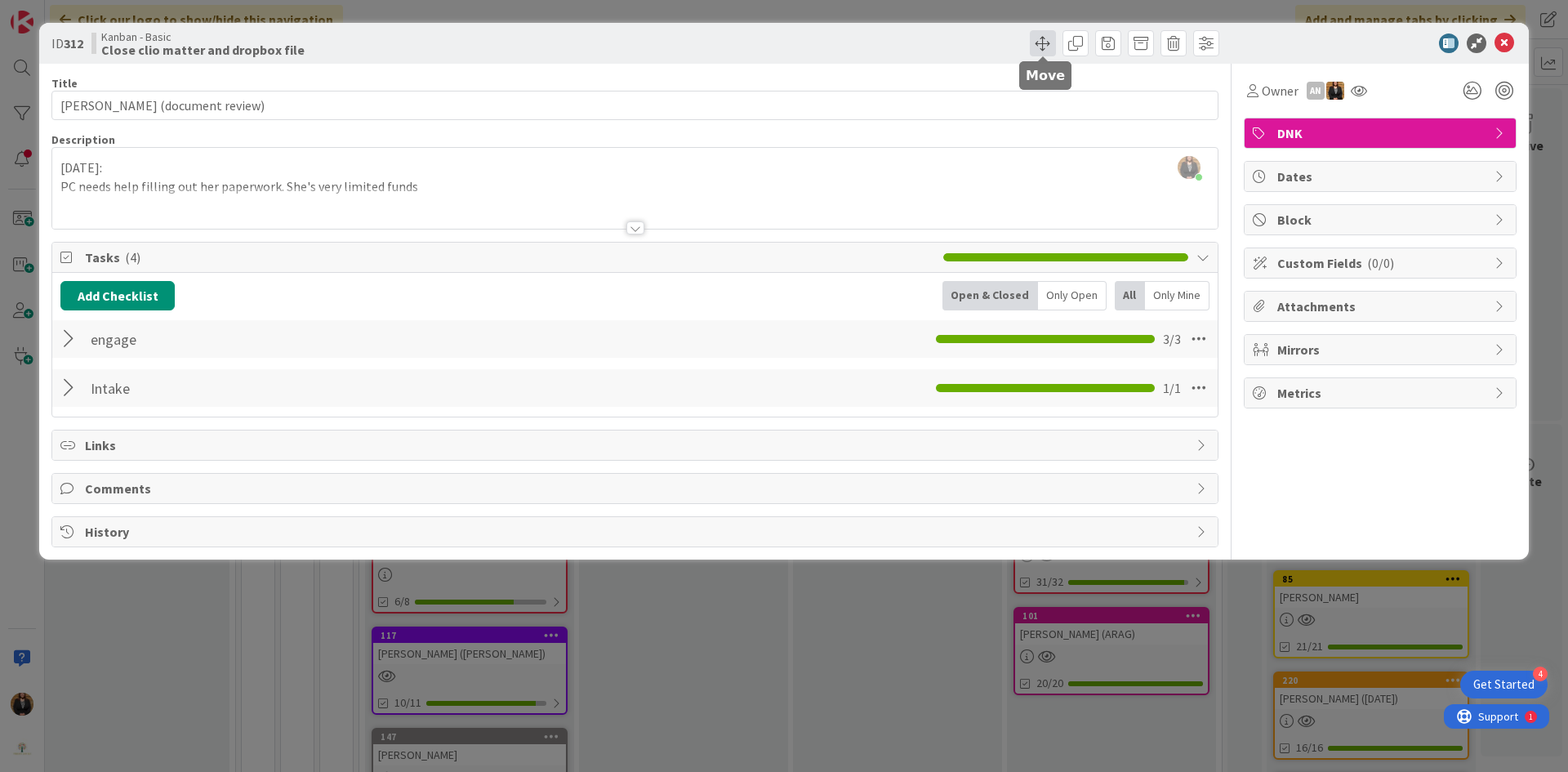
click at [1043, 45] on span at bounding box center [1042, 43] width 26 height 26
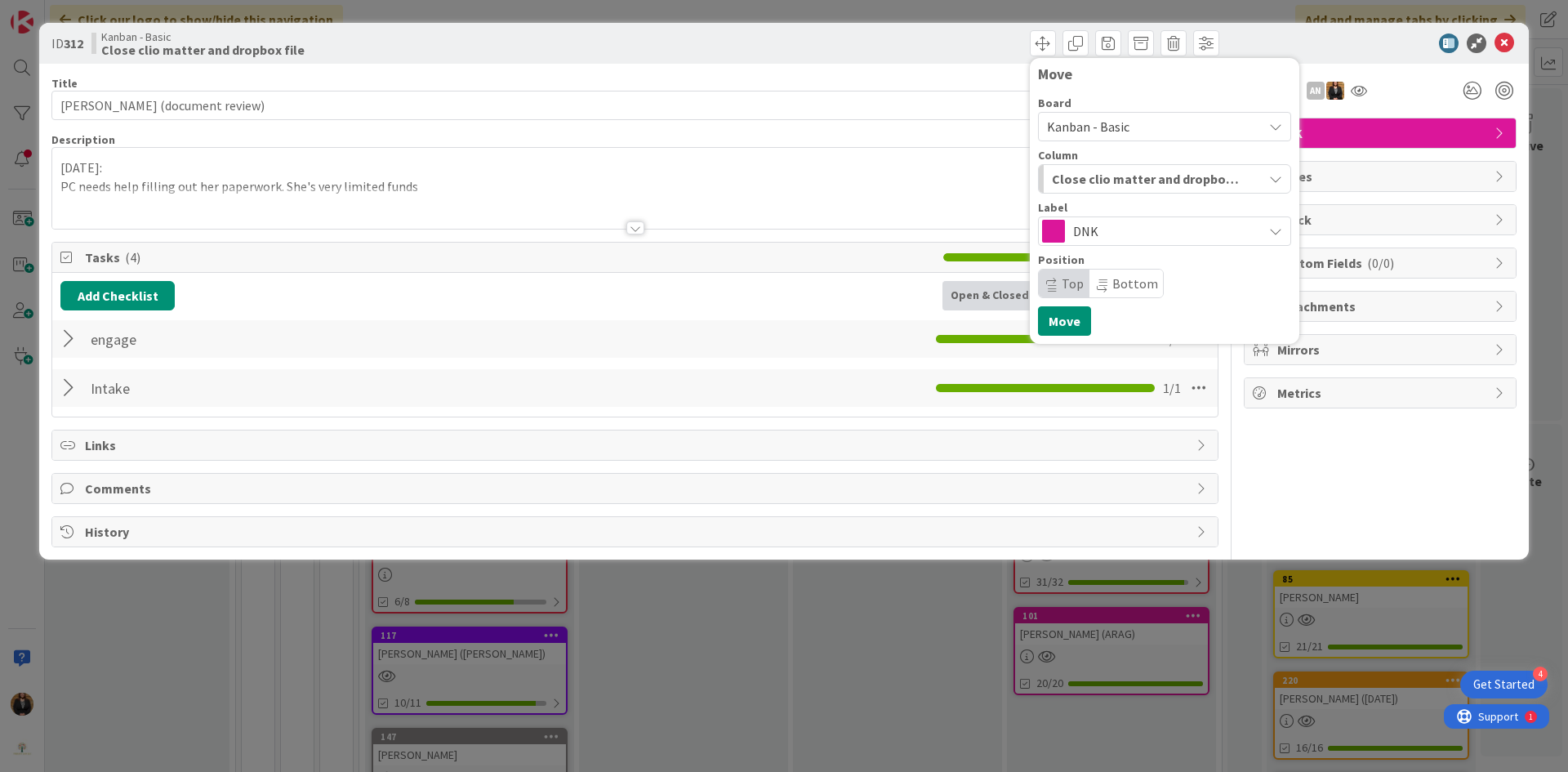
click at [1132, 184] on span "Close clio matter and dropbox file" at bounding box center [1146, 178] width 188 height 21
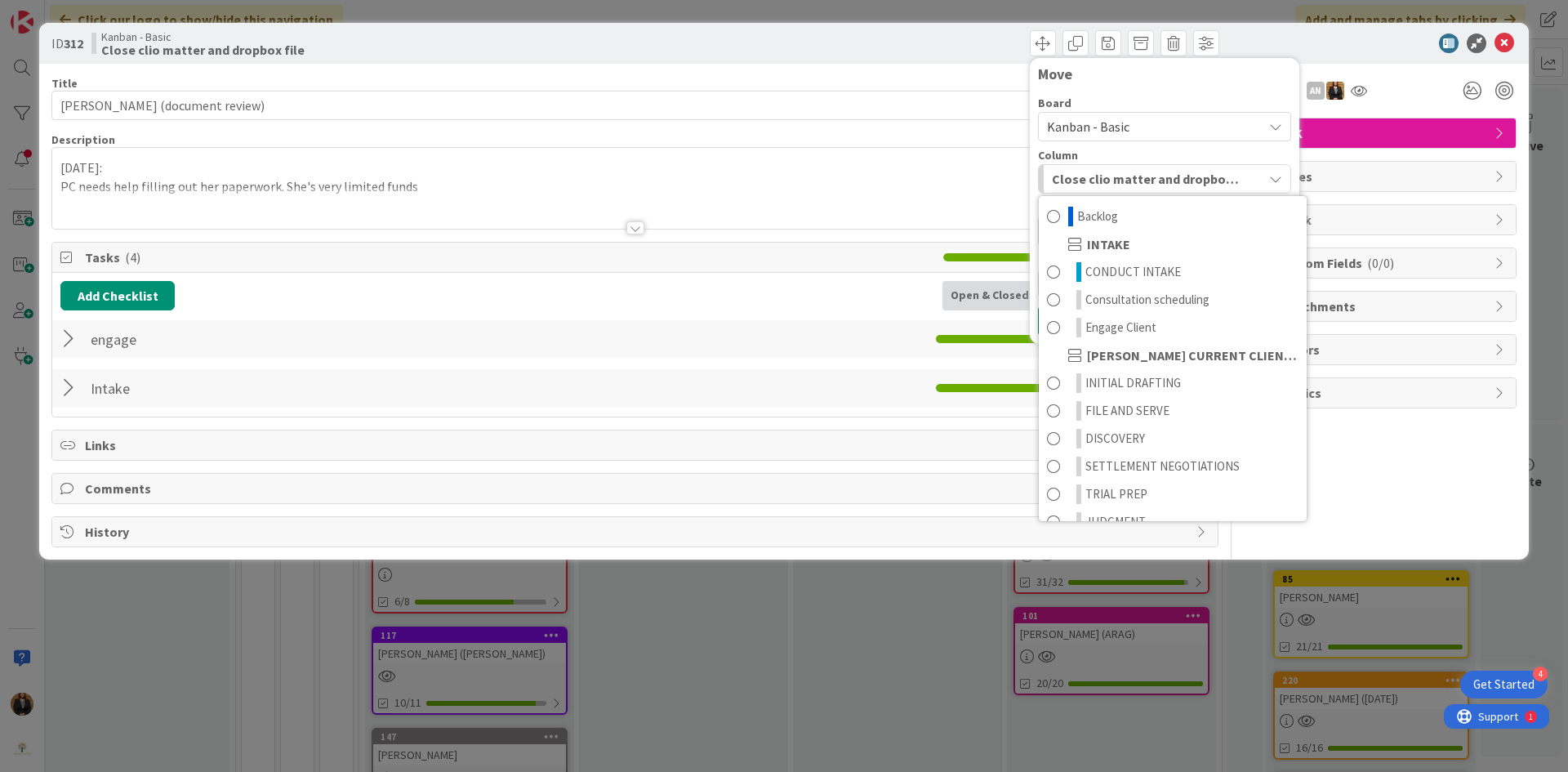
click at [1132, 184] on span "Close clio matter and dropbox file" at bounding box center [1146, 178] width 188 height 21
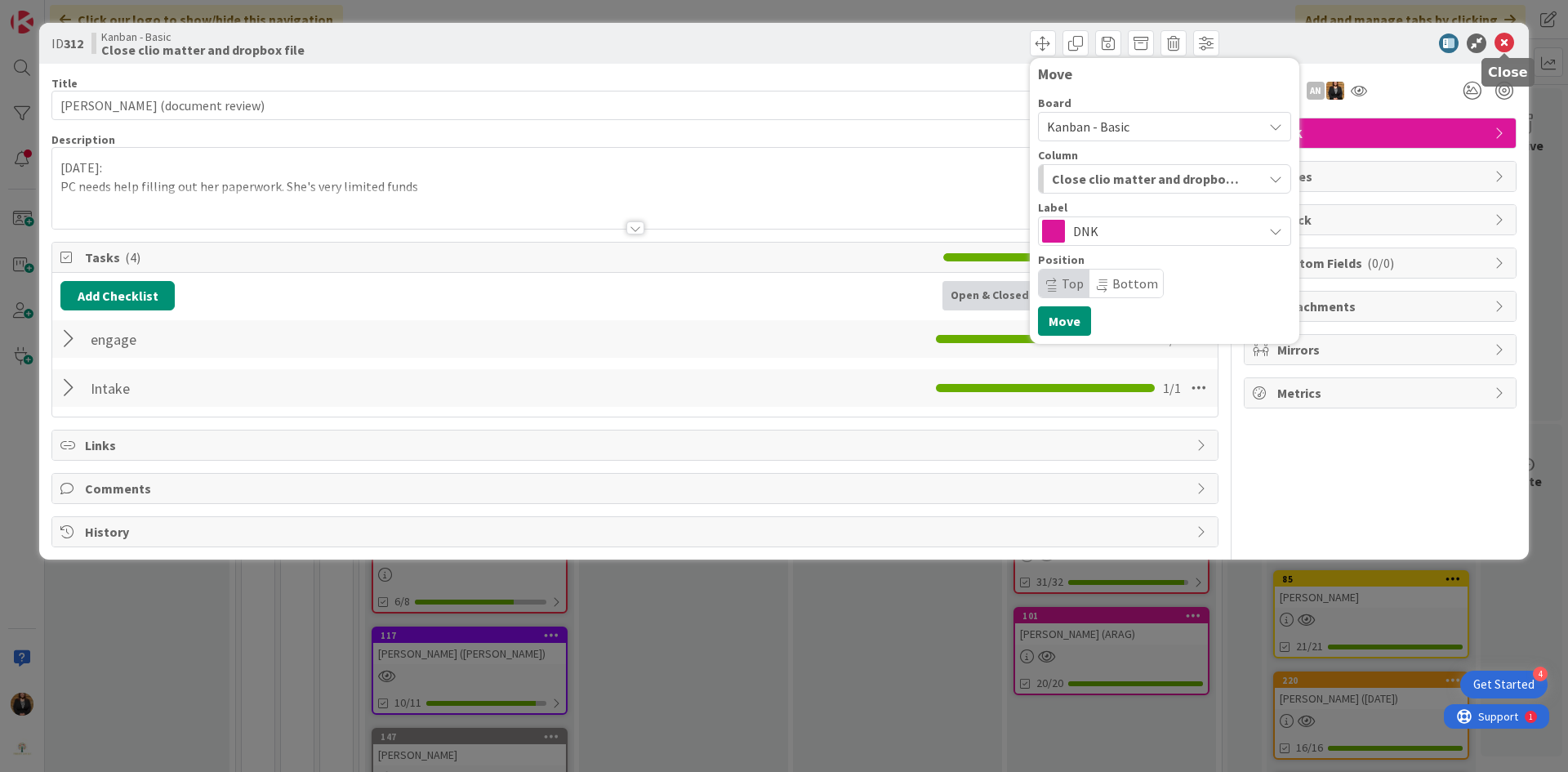
click at [1503, 42] on icon at bounding box center [1505, 43] width 20 height 20
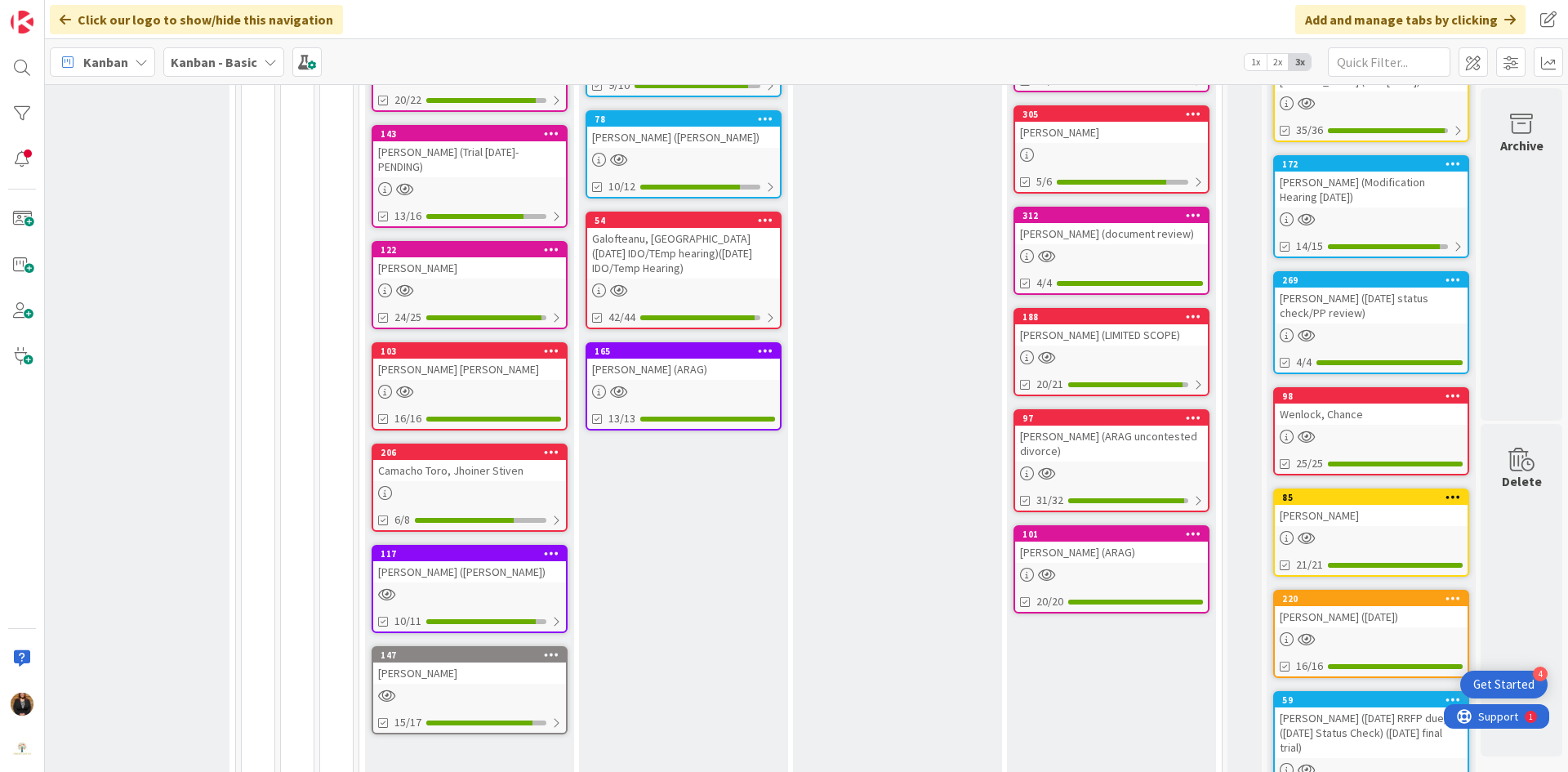
click at [1064, 334] on div "[PERSON_NAME] (LIMITED SCOPE)" at bounding box center [1111, 334] width 193 height 21
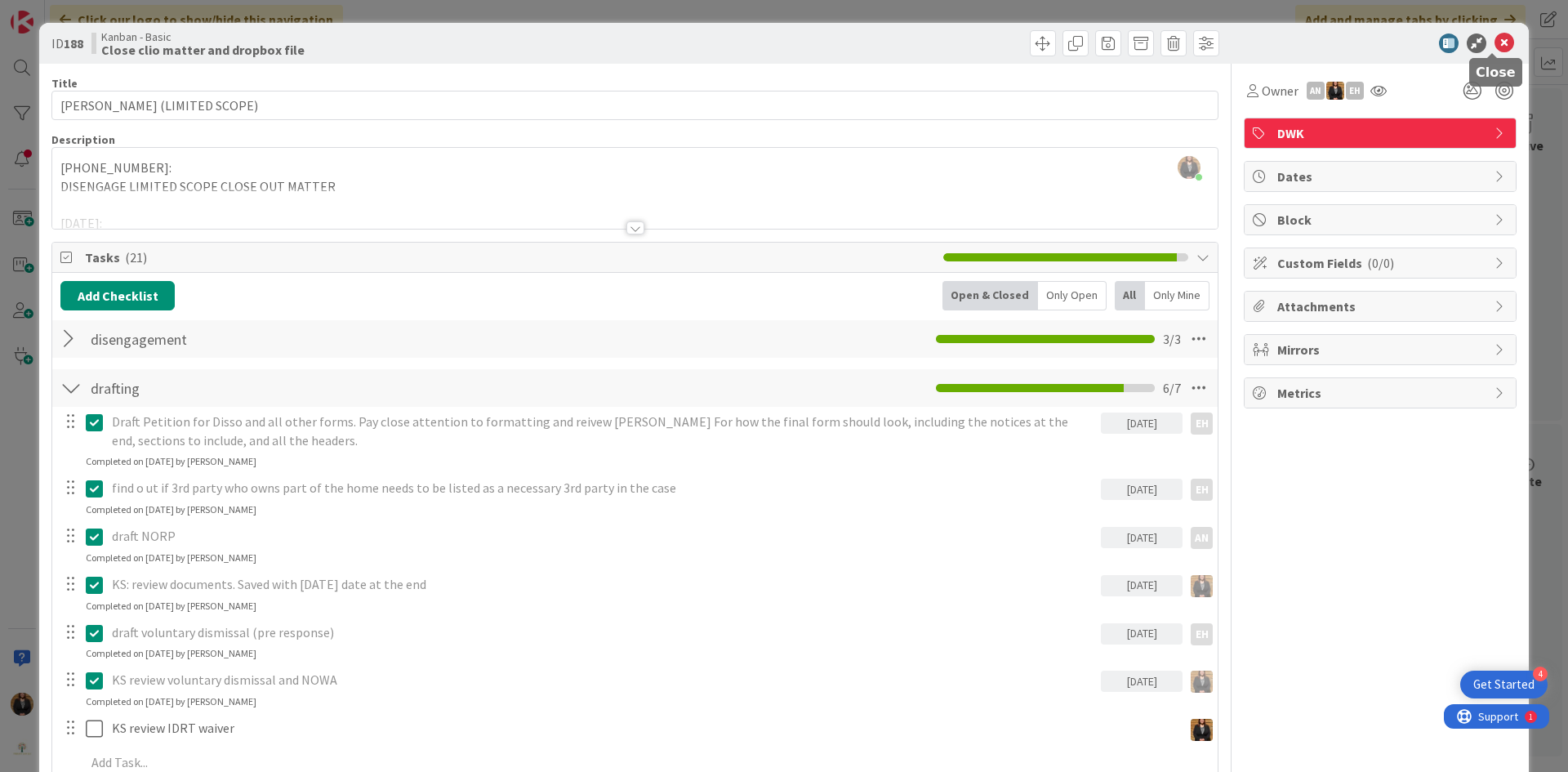
click at [1495, 43] on icon at bounding box center [1505, 43] width 20 height 20
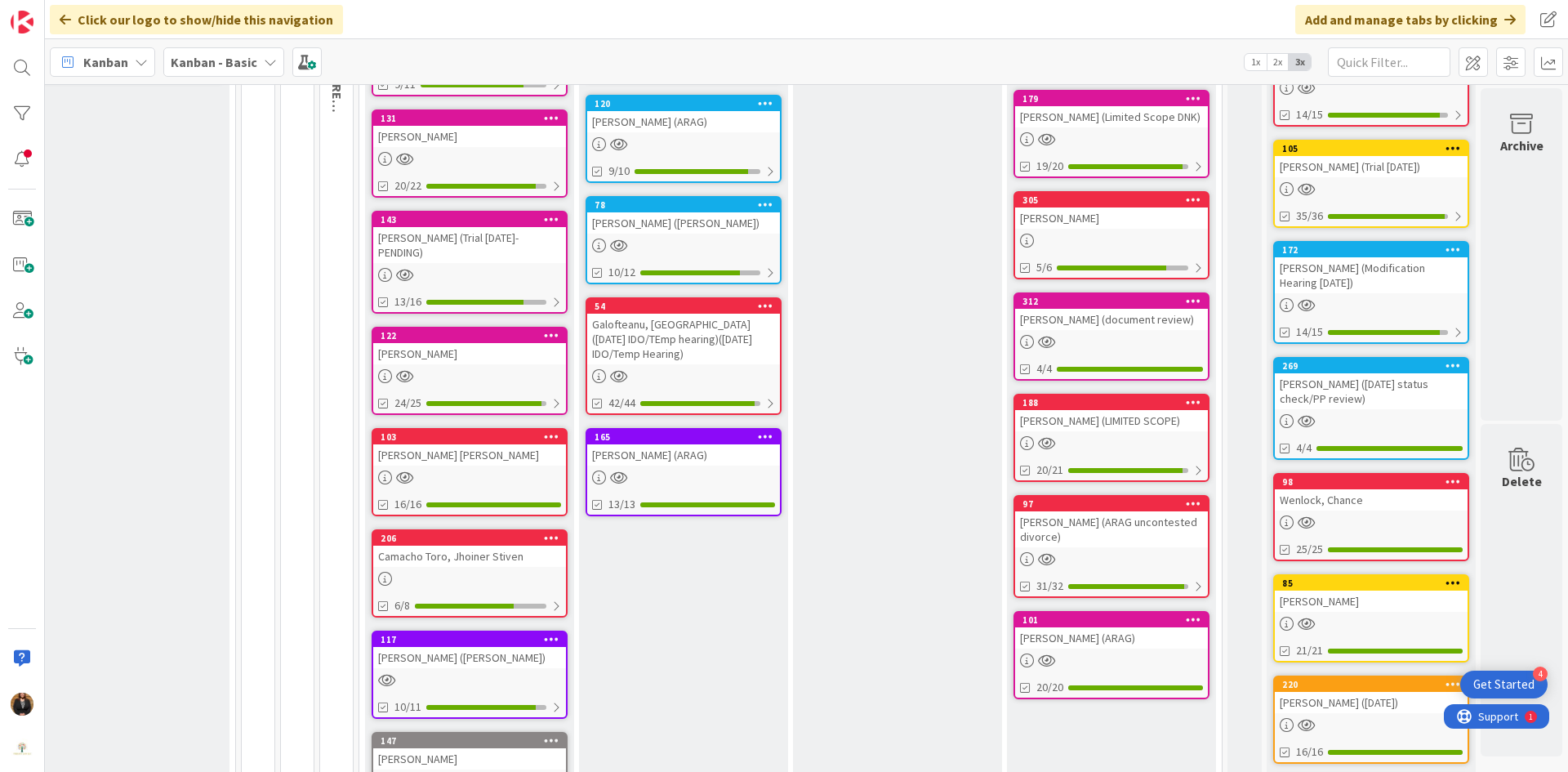
scroll to position [245, 2028]
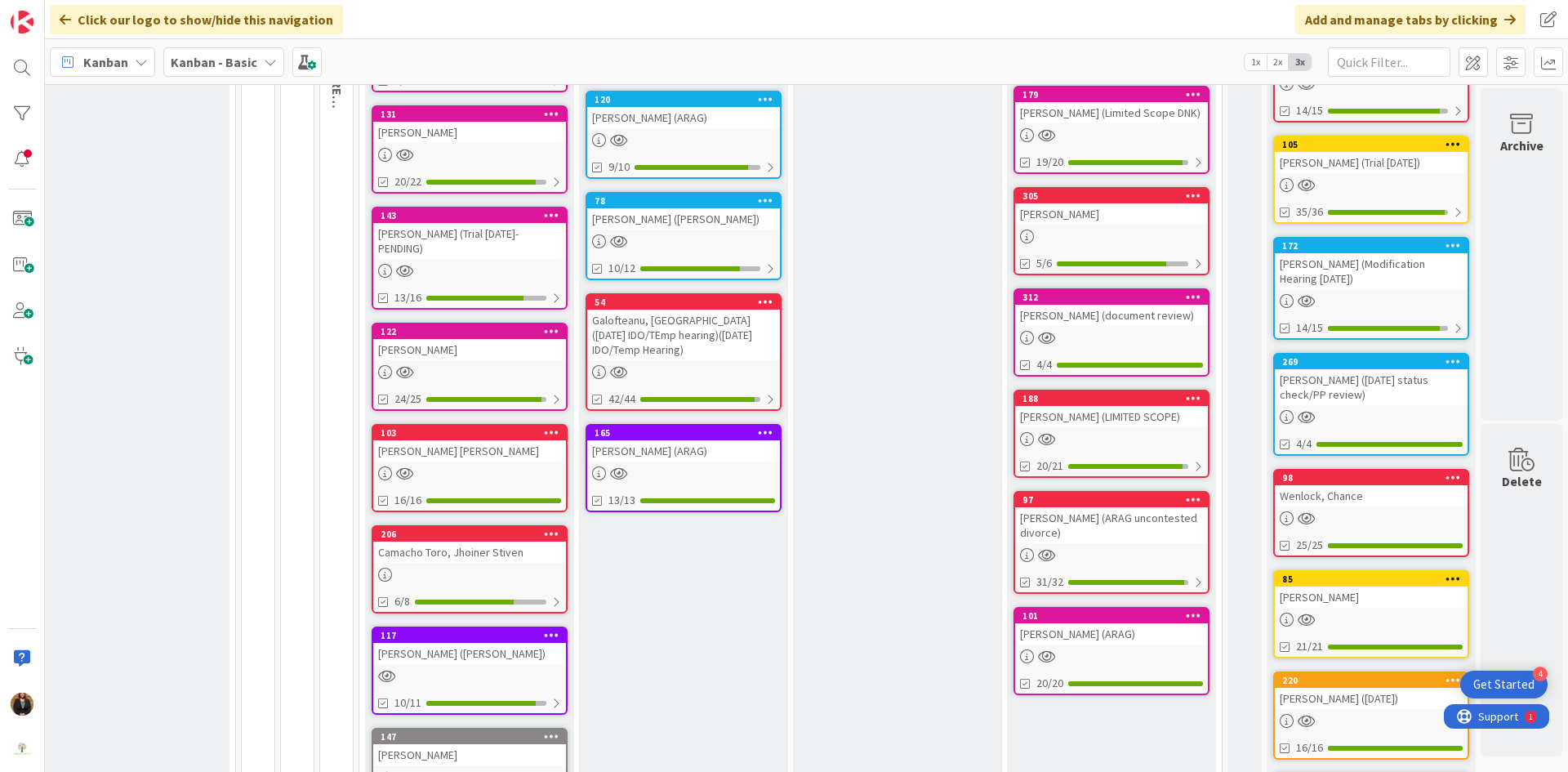
click at [608, 441] on div "[PERSON_NAME] (ARAG)" at bounding box center [683, 451] width 193 height 21
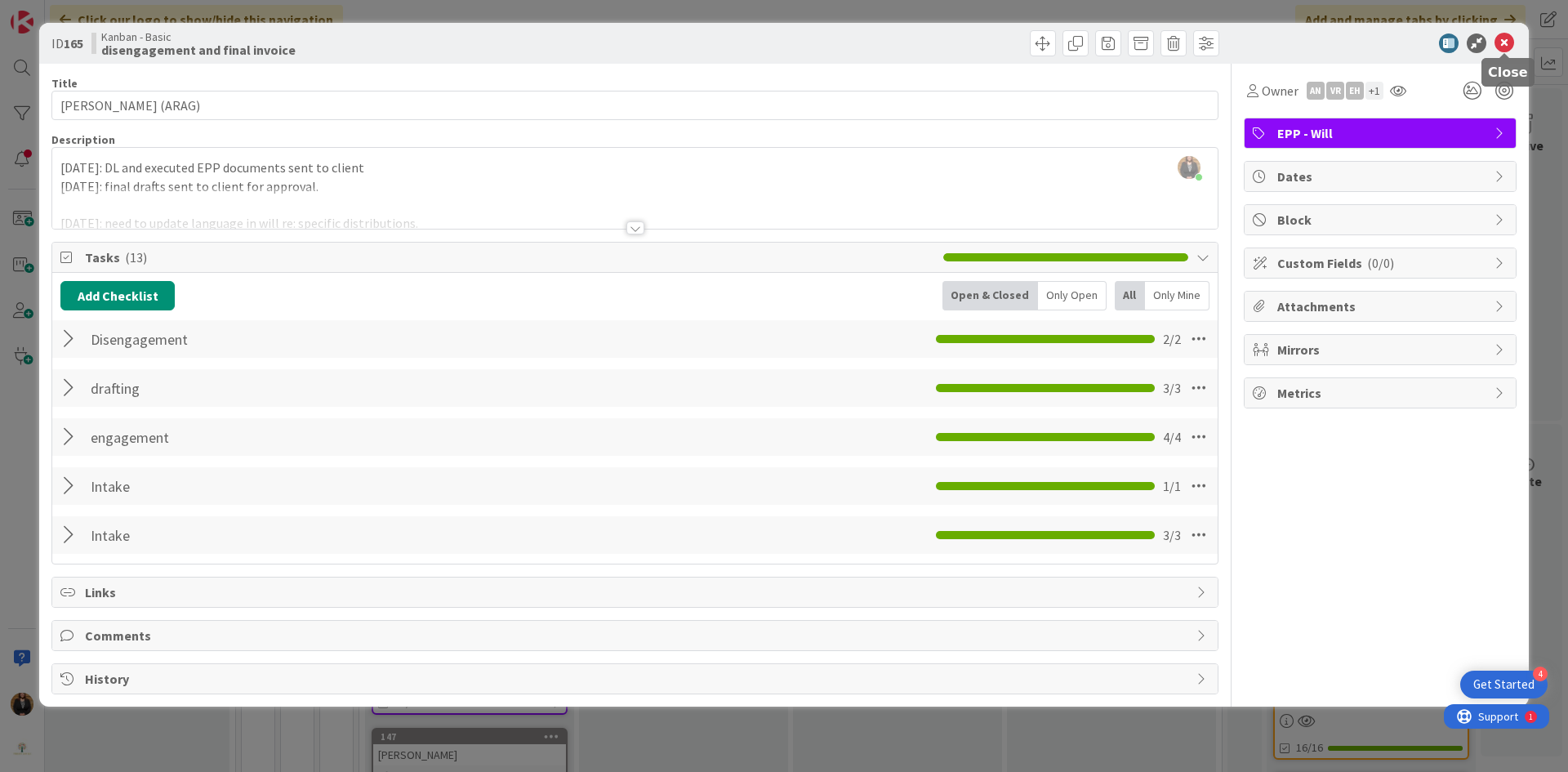
click at [1510, 40] on icon at bounding box center [1505, 43] width 20 height 20
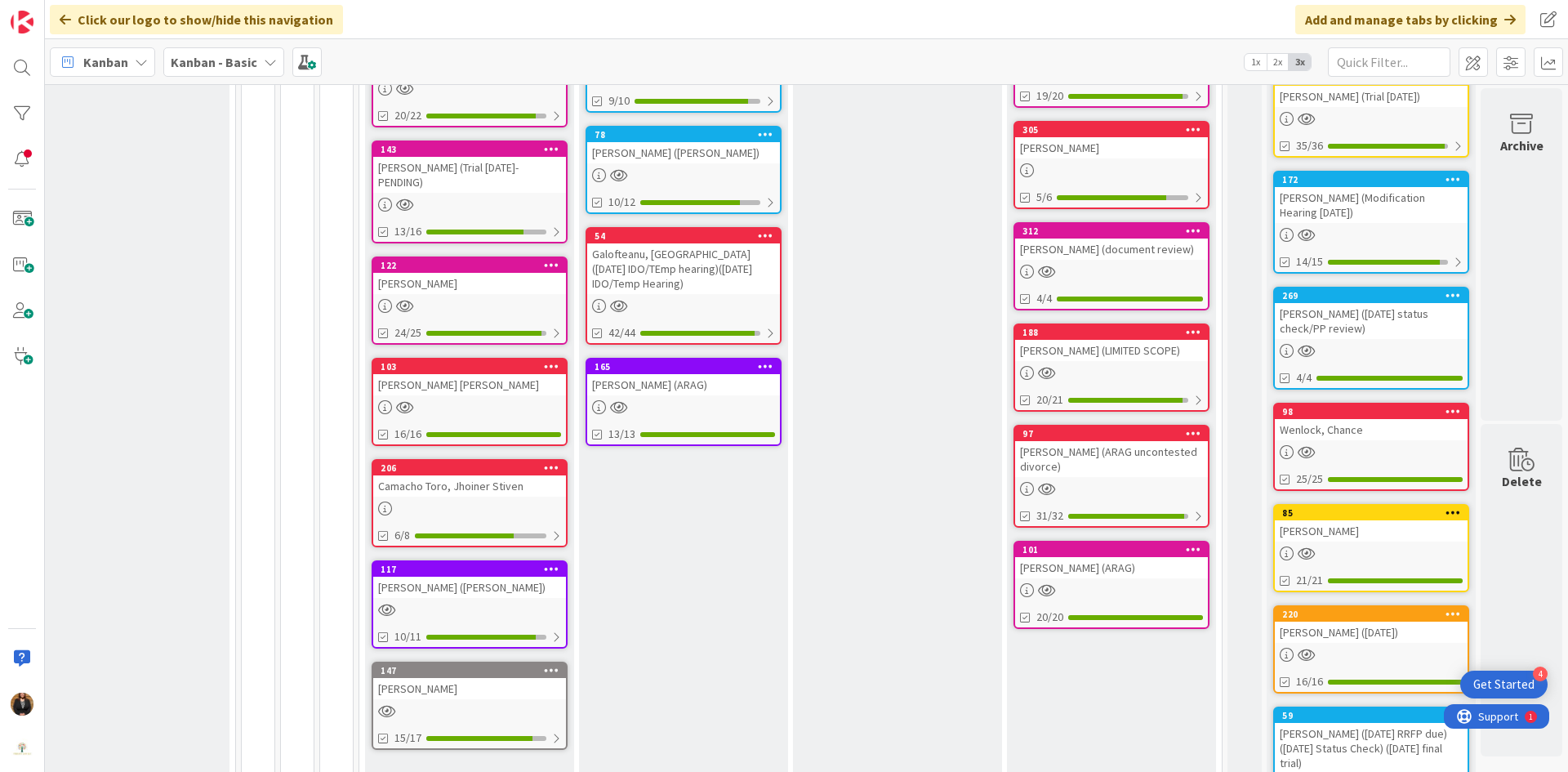
scroll to position [397, 2028]
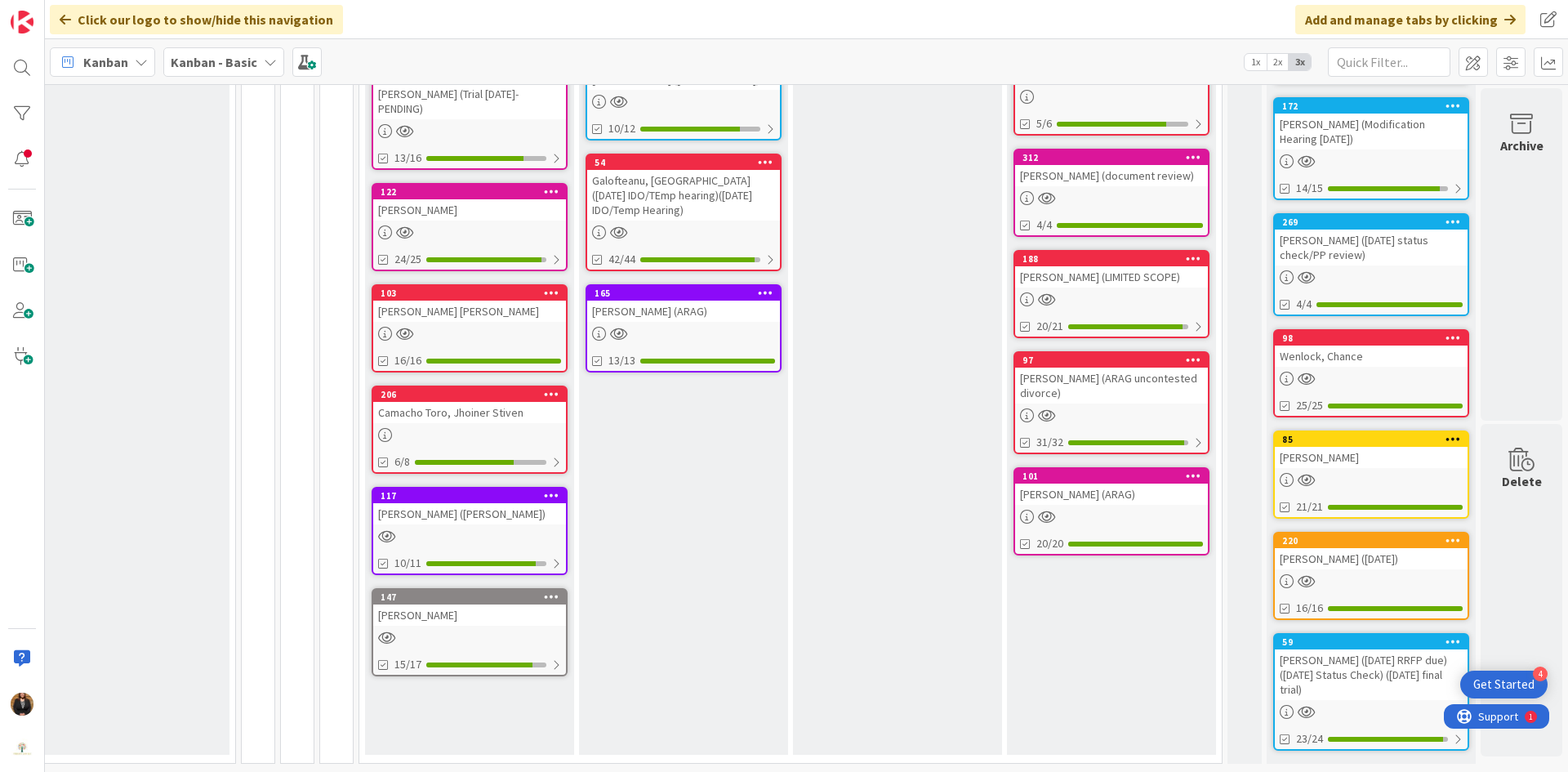
click at [419, 300] on div "[PERSON_NAME] [PERSON_NAME]" at bounding box center [470, 310] width 193 height 21
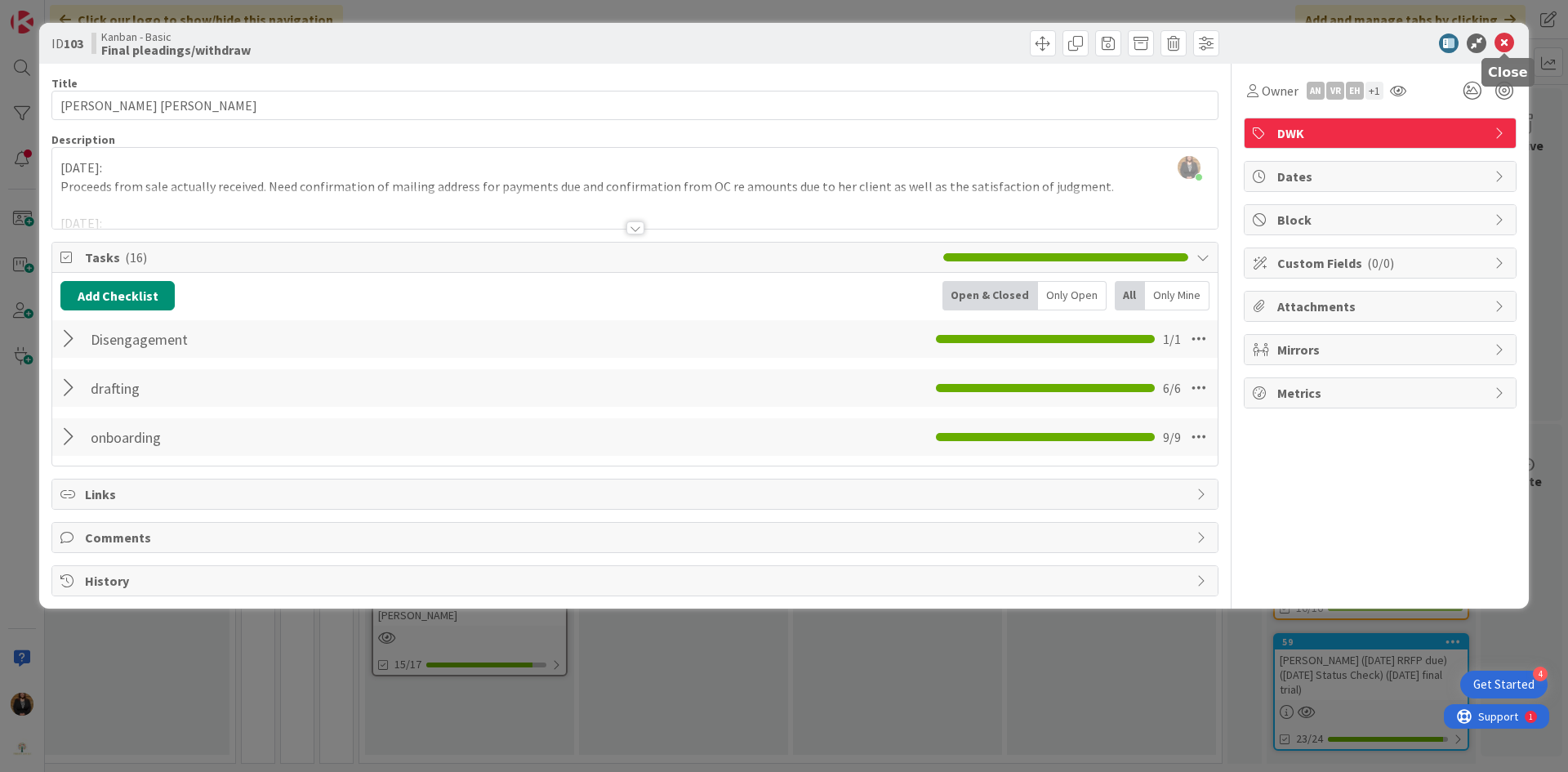
click at [1501, 50] on icon at bounding box center [1505, 43] width 20 height 20
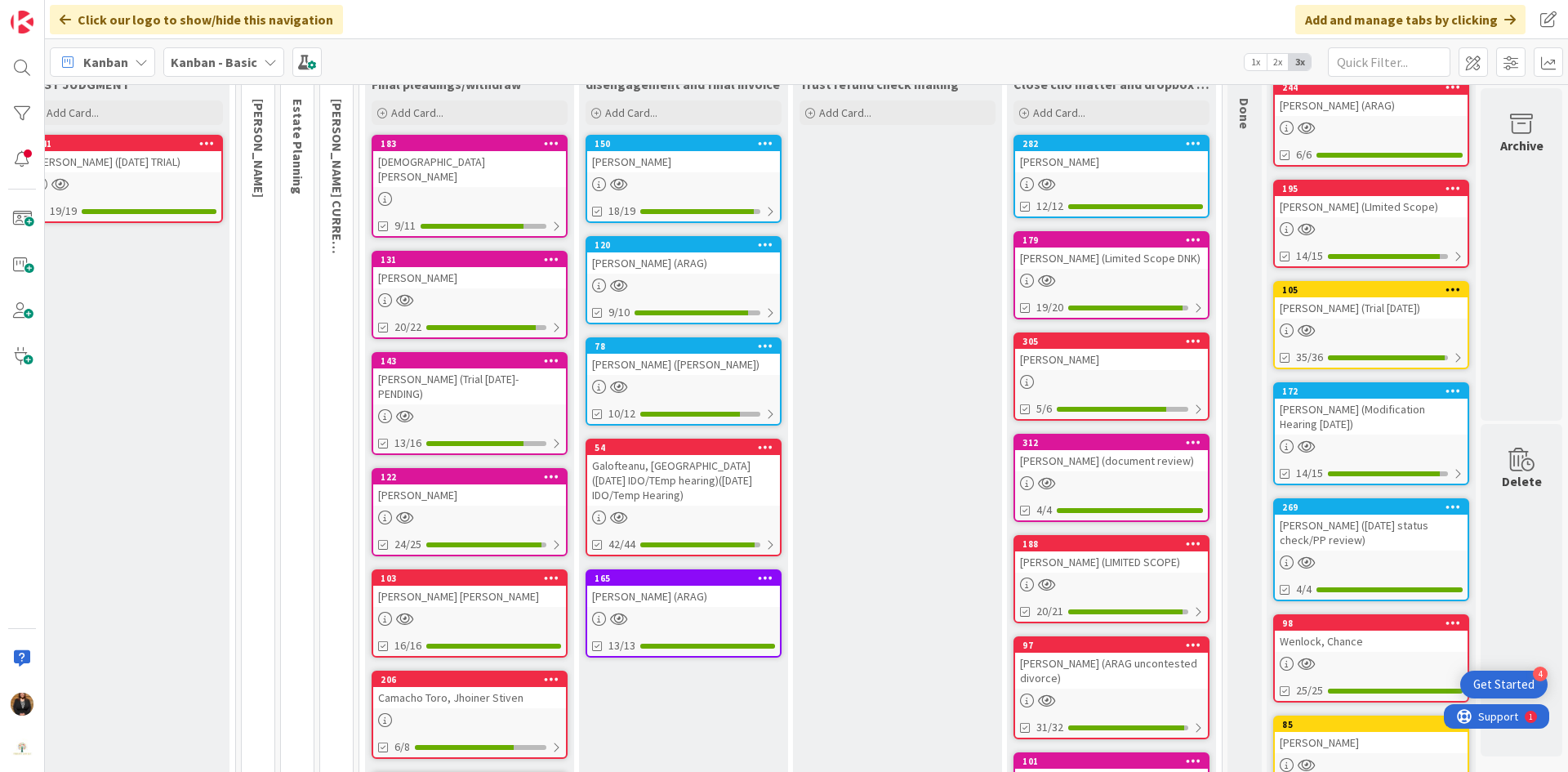
scroll to position [0, 2028]
